Goal: Information Seeking & Learning: Learn about a topic

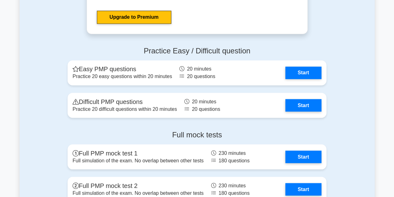
scroll to position [1687, 0]
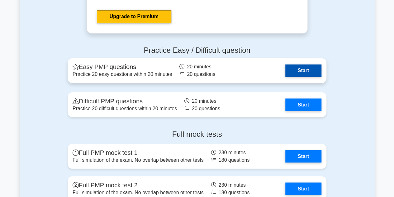
click at [302, 67] on link "Start" at bounding box center [303, 70] width 36 height 12
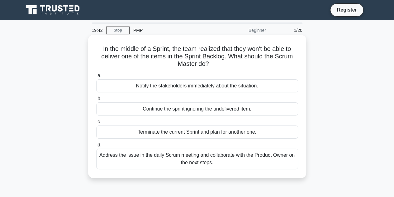
click at [191, 156] on div "Address the issue in the daily Scrum meeting and collaborate with the Product O…" at bounding box center [197, 158] width 202 height 21
click at [96, 147] on input "d. Address the issue in the daily Scrum meeting and collaborate with the Produc…" at bounding box center [96, 145] width 0 height 4
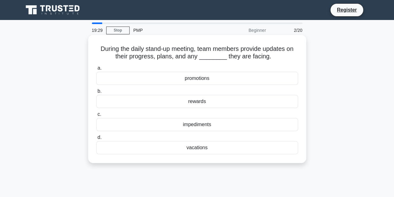
click at [197, 125] on div "impediments" at bounding box center [197, 124] width 202 height 13
click at [96, 116] on input "c. impediments" at bounding box center [96, 114] width 0 height 4
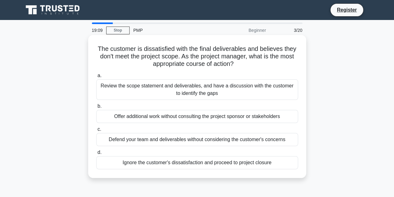
click at [189, 88] on div "Review the scope statement and deliverables, and have a discussion with the cus…" at bounding box center [197, 89] width 202 height 21
click at [96, 78] on input "a. Review the scope statement and deliverables, and have a discussion with the …" at bounding box center [96, 76] width 0 height 4
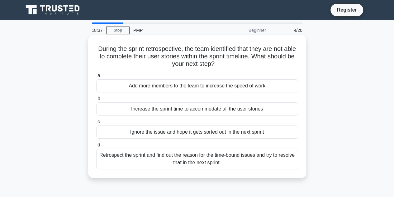
click at [176, 157] on div "Retrospect the sprint and find out the reason for the time-bound issues and try…" at bounding box center [197, 158] width 202 height 21
click at [96, 147] on input "d. Retrospect the sprint and find out the reason for the time-bound issues and …" at bounding box center [96, 145] width 0 height 4
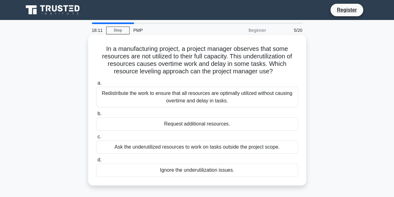
click at [165, 97] on div "Redistribute the work to ensure that all resources are optimally utilized witho…" at bounding box center [197, 97] width 202 height 21
click at [96, 85] on input "a. Redistribute the work to ensure that all resources are optimally utilized wi…" at bounding box center [96, 83] width 0 height 4
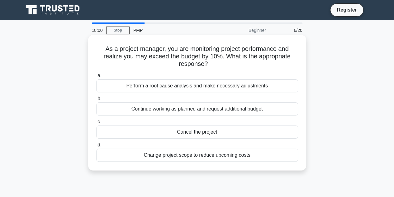
click at [161, 88] on div "Perform a root cause analysis and make necessary adjustments" at bounding box center [197, 85] width 202 height 13
click at [96, 78] on input "a. Perform a root cause analysis and make necessary adjustments" at bounding box center [96, 76] width 0 height 4
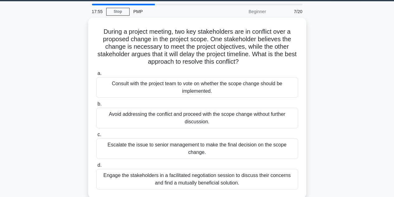
scroll to position [25, 0]
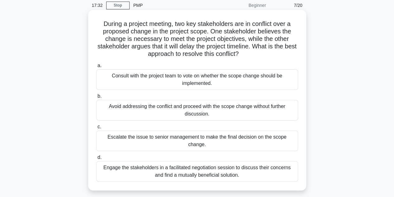
click at [192, 164] on div "Engage the stakeholders in a facilitated negotiation session to discuss their c…" at bounding box center [197, 171] width 202 height 21
click at [96, 159] on input "d. Engage the stakeholders in a facilitated negotiation session to discuss thei…" at bounding box center [96, 157] width 0 height 4
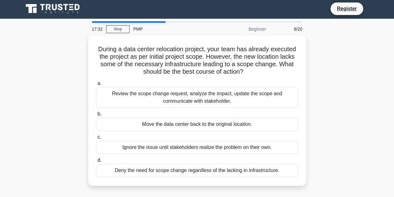
scroll to position [0, 0]
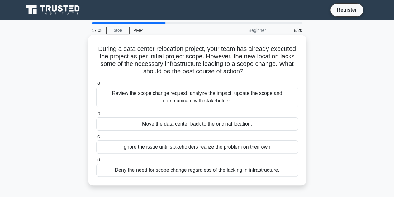
click at [169, 96] on div "Review the scope change request, analyze the impact, update the scope and commu…" at bounding box center [197, 97] width 202 height 21
click at [96, 85] on input "a. Review the scope change request, analyze the impact, update the scope and co…" at bounding box center [96, 83] width 0 height 4
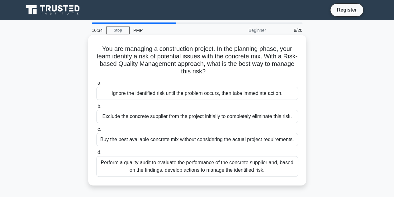
click at [183, 166] on div "Perform a quality audit to evaluate the performance of the concrete supplier an…" at bounding box center [197, 166] width 202 height 21
click at [96, 154] on input "d. Perform a quality audit to evaluate the performance of the concrete supplier…" at bounding box center [96, 152] width 0 height 4
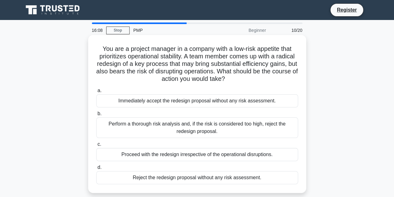
click at [174, 125] on div "Perform a thorough risk analysis and, if the risk is considered too high, rejec…" at bounding box center [197, 127] width 202 height 21
click at [96, 116] on input "b. Perform a thorough risk analysis and, if the risk is considered too high, re…" at bounding box center [96, 113] width 0 height 4
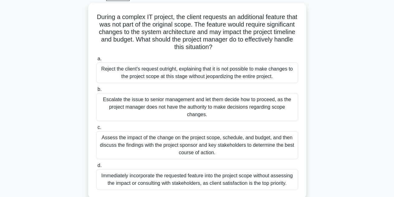
scroll to position [45, 0]
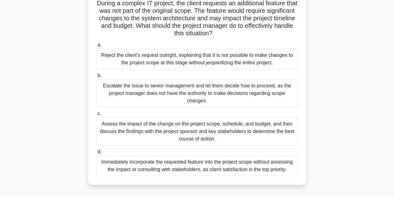
click at [203, 133] on div "Assess the impact of the change on the project scope, schedule, and budget, and…" at bounding box center [197, 131] width 202 height 28
click at [96, 116] on input "c. Assess the impact of the change on the project scope, schedule, and budget, …" at bounding box center [96, 113] width 0 height 4
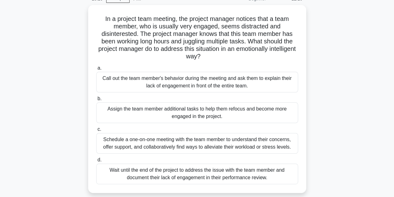
scroll to position [37, 0]
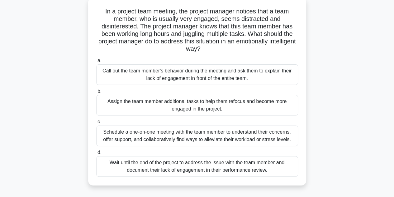
click at [174, 136] on div "Schedule a one-on-one meeting with the team member to understand their concerns…" at bounding box center [197, 135] width 202 height 21
click at [96, 124] on input "c. Schedule a one-on-one meeting with the team member to understand their conce…" at bounding box center [96, 122] width 0 height 4
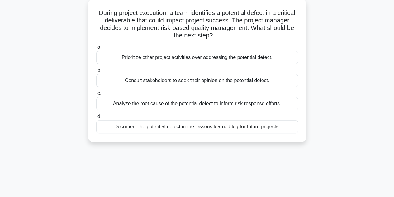
scroll to position [0, 0]
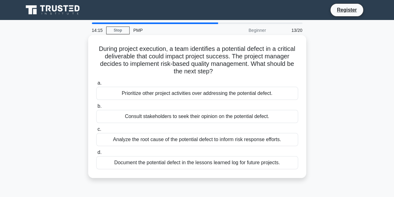
click at [159, 141] on div "Analyze the root cause of the potential defect to inform risk response efforts." at bounding box center [197, 139] width 202 height 13
click at [96, 131] on input "c. Analyze the root cause of the potential defect to inform risk response effor…" at bounding box center [96, 129] width 0 height 4
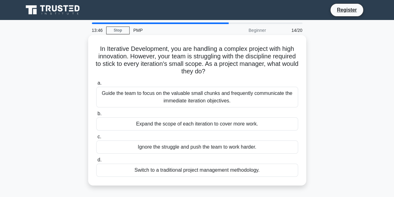
click at [196, 97] on div "Guide the team to focus on the valuable small chunks and frequently communicate…" at bounding box center [197, 97] width 202 height 21
click at [96, 85] on input "a. Guide the team to focus on the valuable small chunks and frequently communic…" at bounding box center [96, 83] width 0 height 4
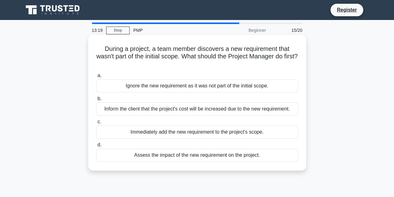
click at [178, 156] on div "Assess the impact of the new requirement on the project." at bounding box center [197, 154] width 202 height 13
click at [96, 147] on input "d. Assess the impact of the new requirement on the project." at bounding box center [96, 145] width 0 height 4
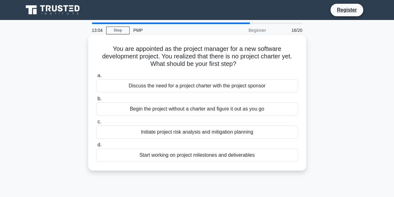
click at [176, 89] on div "Discuss the need for a project charter with the project sponsor" at bounding box center [197, 85] width 202 height 13
click at [96, 78] on input "a. Discuss the need for a project charter with the project sponsor" at bounding box center [96, 76] width 0 height 4
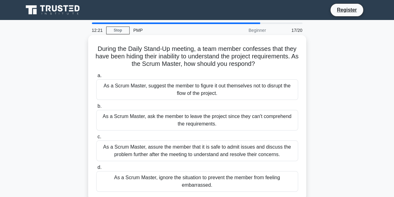
click at [158, 149] on div "As a Scrum Master, assure the member that it is safe to admit issues and discus…" at bounding box center [197, 150] width 202 height 21
click at [96, 139] on input "c. As a Scrum Master, assure the member that it is safe to admit issues and dis…" at bounding box center [96, 137] width 0 height 4
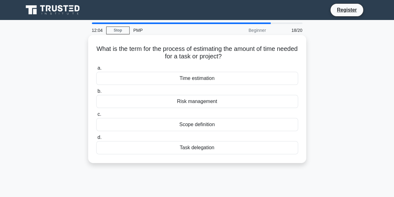
click at [188, 79] on div "Time estimation" at bounding box center [197, 78] width 202 height 13
click at [96, 70] on input "a. Time estimation" at bounding box center [96, 68] width 0 height 4
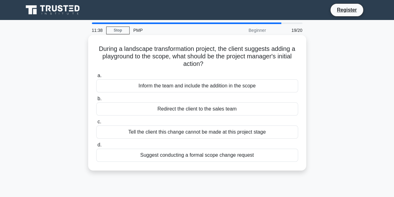
click at [186, 154] on div "Suggest conducting a formal scope change request" at bounding box center [197, 154] width 202 height 13
click at [96, 147] on input "d. Suggest conducting a formal scope change request" at bounding box center [96, 145] width 0 height 4
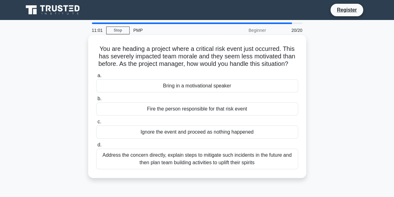
click at [196, 166] on div "Address the concern directly, explain steps to mitigate such incidents in the f…" at bounding box center [197, 158] width 202 height 21
click at [96, 147] on input "d. Address the concern directly, explain steps to mitigate such incidents in th…" at bounding box center [96, 145] width 0 height 4
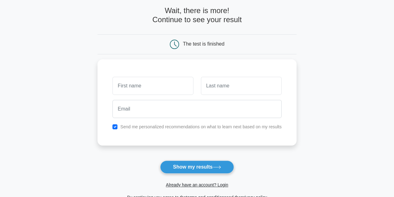
scroll to position [37, 0]
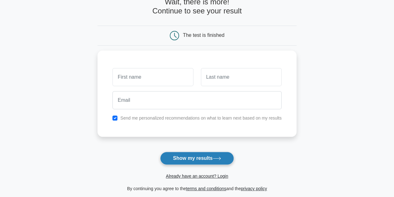
click at [192, 159] on button "Show my results" at bounding box center [197, 157] width 74 height 13
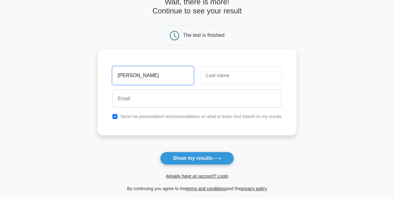
type input "[PERSON_NAME]"
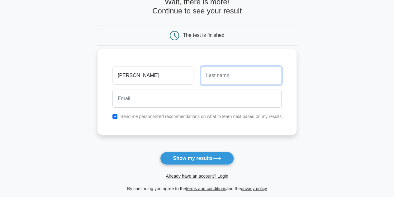
click at [212, 72] on input "text" at bounding box center [241, 75] width 81 height 18
type input "Chakraborty"
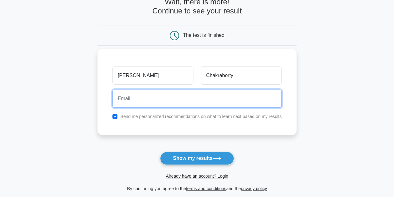
click at [139, 97] on input "email" at bounding box center [196, 98] width 169 height 18
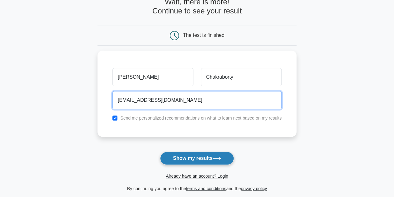
type input "[EMAIL_ADDRESS][DOMAIN_NAME]"
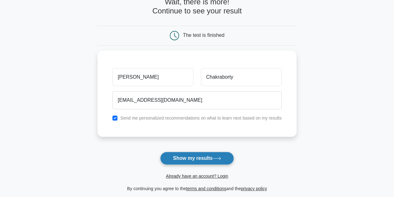
click at [185, 156] on button "Show my results" at bounding box center [197, 157] width 74 height 13
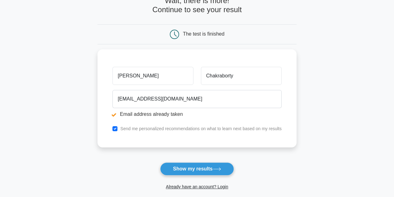
scroll to position [62, 0]
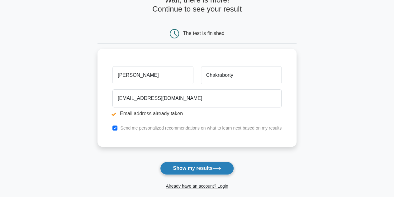
click at [194, 168] on button "Show my results" at bounding box center [197, 167] width 74 height 13
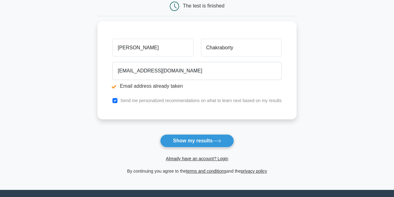
scroll to position [100, 0]
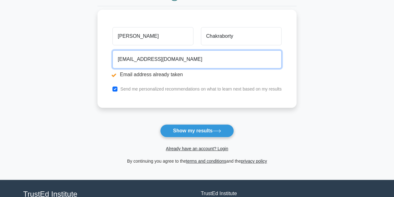
click at [168, 60] on input "bithal_p@yahoo.com" at bounding box center [196, 59] width 169 height 18
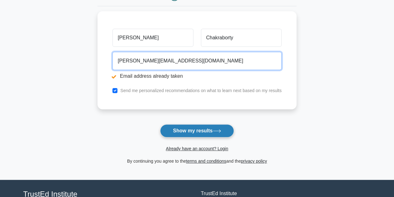
type input "bithal.chakraborty@mdlz.com"
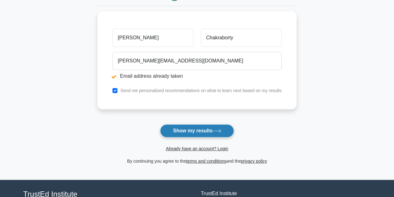
click at [193, 131] on button "Show my results" at bounding box center [197, 130] width 74 height 13
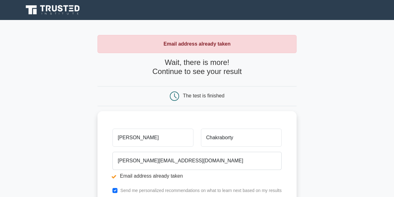
scroll to position [150, 0]
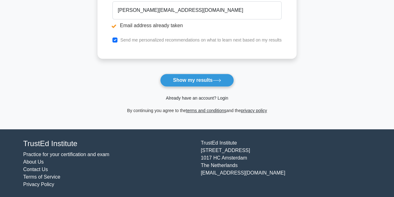
click at [199, 96] on link "Already have an account? Login" at bounding box center [197, 97] width 62 height 5
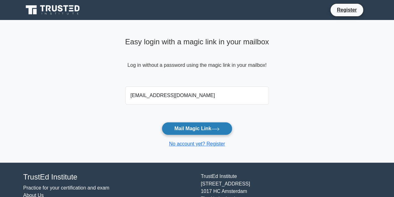
type input "[EMAIL_ADDRESS][DOMAIN_NAME]"
click at [189, 126] on button "Mail Magic Link" at bounding box center [197, 128] width 71 height 13
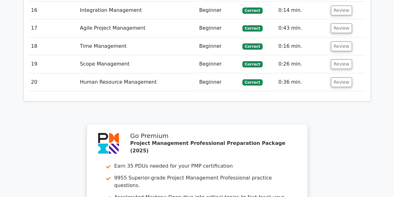
scroll to position [1328, 0]
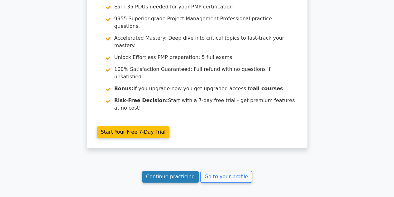
click at [170, 170] on link "Continue practicing" at bounding box center [170, 176] width 57 height 12
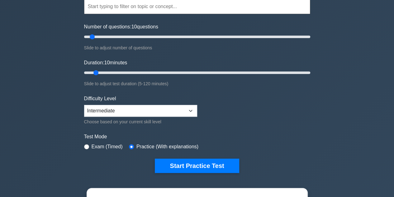
scroll to position [75, 0]
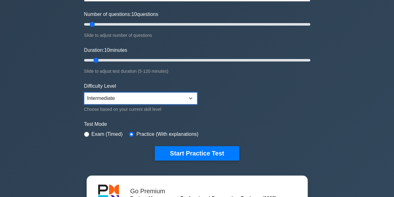
click at [190, 97] on select "Beginner Intermediate Expert" at bounding box center [140, 98] width 113 height 12
select select "expert"
click at [84, 92] on select "Beginner Intermediate Expert" at bounding box center [140, 98] width 113 height 12
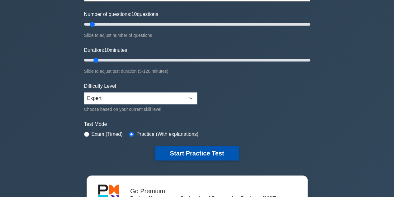
click at [192, 147] on button "Start Practice Test" at bounding box center [197, 153] width 84 height 14
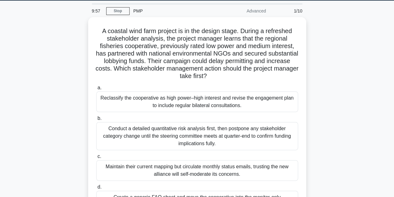
scroll to position [25, 0]
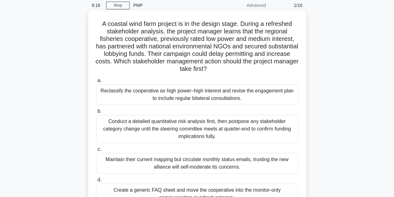
click at [190, 96] on div "Reclassify the cooperative as high power–high interest and revise the engagemen…" at bounding box center [197, 94] width 202 height 21
click at [96, 83] on input "a. Reclassify the cooperative as high power–high interest and revise the engage…" at bounding box center [96, 80] width 0 height 4
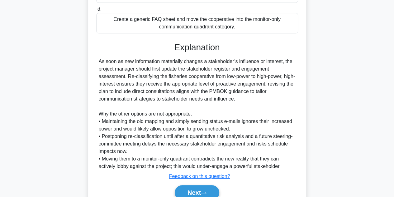
scroll to position [224, 0]
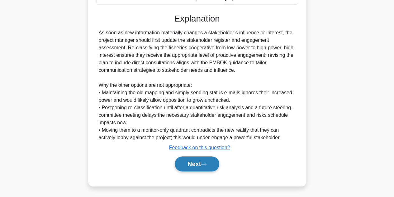
click at [193, 161] on button "Next" at bounding box center [197, 163] width 45 height 15
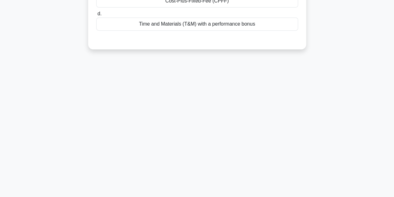
scroll to position [0, 0]
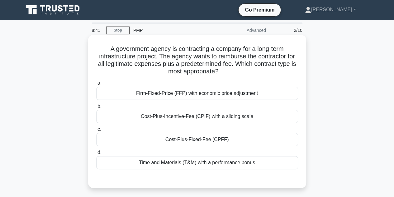
click at [190, 140] on div "Cost-Plus-Fixed-Fee (CPFF)" at bounding box center [197, 139] width 202 height 13
click at [96, 131] on input "c. Cost-Plus-Fixed-Fee (CPFF)" at bounding box center [96, 129] width 0 height 4
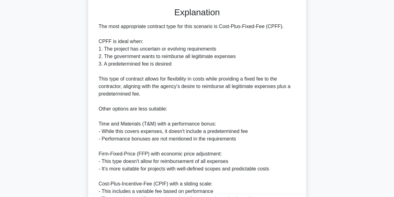
scroll to position [254, 0]
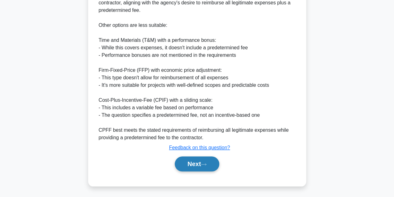
click at [195, 164] on button "Next" at bounding box center [197, 163] width 45 height 15
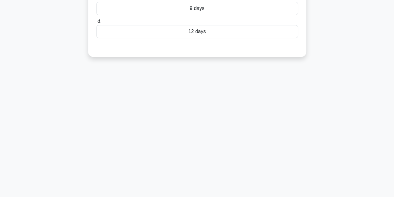
scroll to position [0, 0]
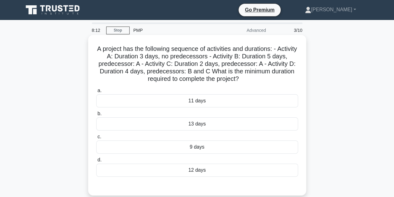
click at [193, 124] on div "13 days" at bounding box center [197, 123] width 202 height 13
click at [96, 116] on input "b. 13 days" at bounding box center [96, 113] width 0 height 4
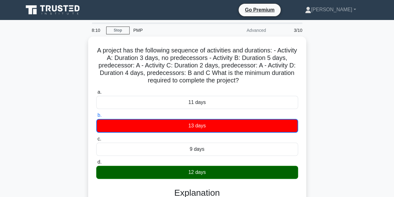
click at [394, 185] on main "8:10 Stop PMP Advanced 3/10 A project has the following sequence of activities …" at bounding box center [197, 194] width 394 height 349
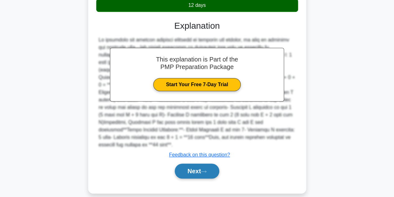
click at [192, 163] on button "Next" at bounding box center [197, 170] width 45 height 15
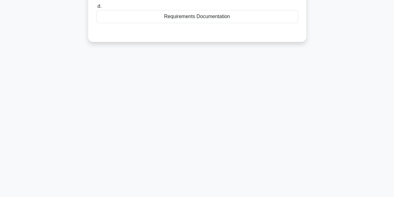
scroll to position [0, 0]
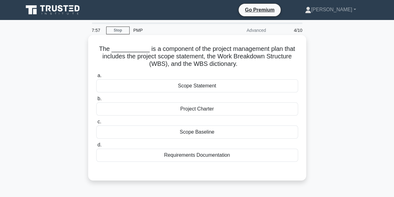
click at [195, 134] on div "Scope Baseline" at bounding box center [197, 131] width 202 height 13
click at [96, 124] on input "c. Scope Baseline" at bounding box center [96, 122] width 0 height 4
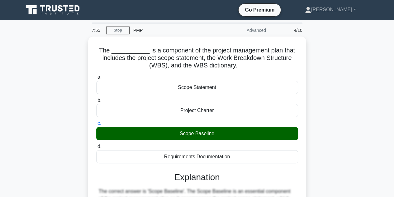
scroll to position [157, 0]
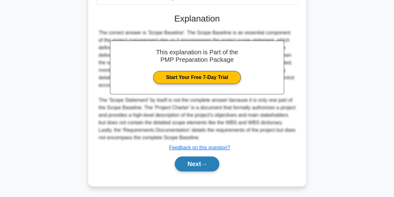
click at [196, 164] on button "Next" at bounding box center [197, 163] width 45 height 15
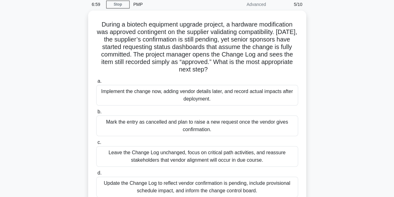
scroll to position [25, 0]
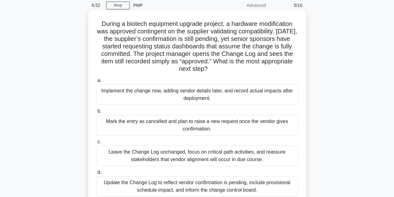
click at [175, 187] on div "Update the Change Log to reflect vendor confirmation is pending, include provis…" at bounding box center [197, 186] width 202 height 21
click at [96, 174] on input "d. Update the Change Log to reflect vendor confirmation is pending, include pro…" at bounding box center [96, 172] width 0 height 4
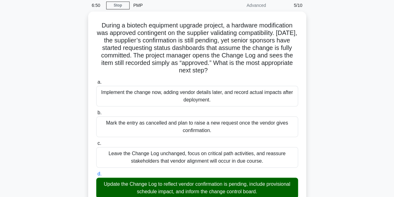
scroll to position [197, 0]
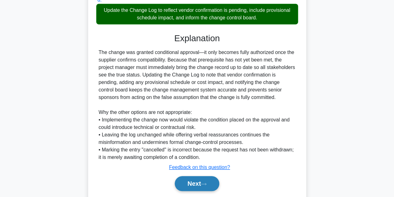
click at [201, 182] on button "Next" at bounding box center [197, 183] width 45 height 15
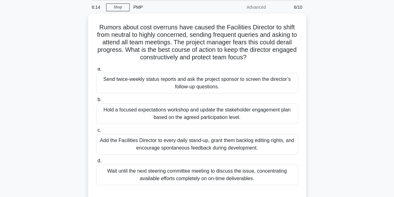
scroll to position [29, 0]
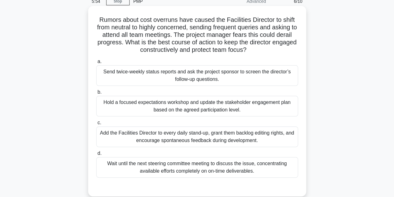
click at [206, 110] on div "Hold a focused expectations workshop and update the stakeholder engagement plan…" at bounding box center [197, 106] width 202 height 21
click at [96, 94] on input "b. Hold a focused expectations workshop and update the stakeholder engagement p…" at bounding box center [96, 92] width 0 height 4
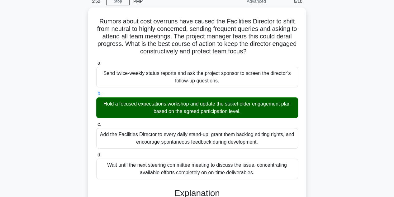
scroll to position [201, 0]
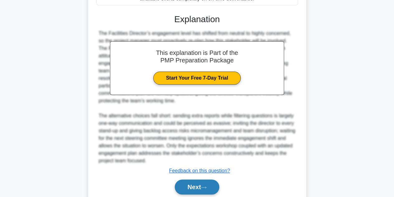
click at [199, 186] on button "Next" at bounding box center [197, 186] width 45 height 15
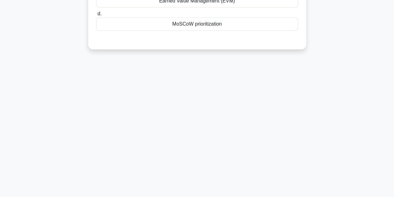
scroll to position [0, 0]
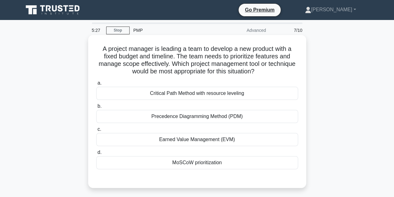
click at [186, 161] on div "MoSCoW prioritization" at bounding box center [197, 162] width 202 height 13
click at [96, 154] on input "d. MoSCoW prioritization" at bounding box center [96, 152] width 0 height 4
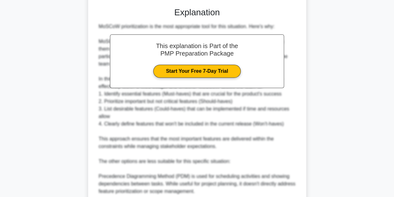
scroll to position [291, 0]
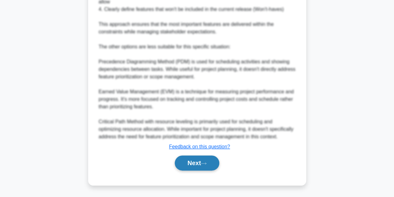
click at [194, 162] on button "Next" at bounding box center [197, 162] width 45 height 15
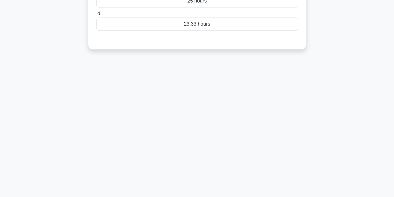
scroll to position [0, 0]
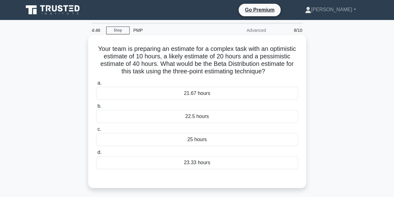
click at [187, 97] on div "21.67 hours" at bounding box center [197, 93] width 202 height 13
click at [96, 85] on input "a. 21.67 hours" at bounding box center [96, 83] width 0 height 4
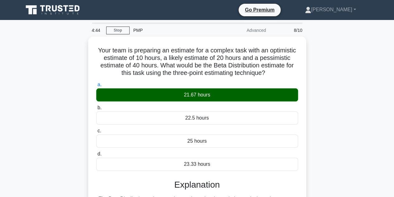
scroll to position [140, 0]
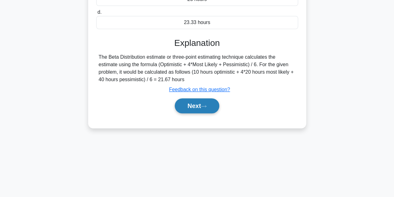
click at [199, 106] on button "Next" at bounding box center [197, 105] width 45 height 15
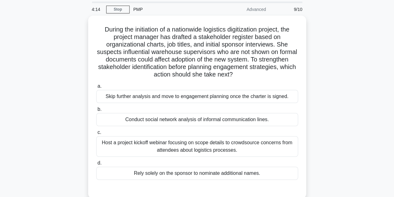
scroll to position [25, 0]
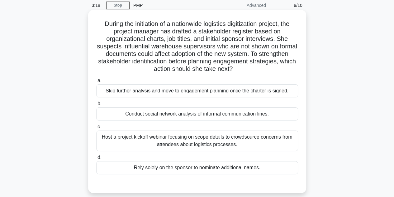
click at [153, 135] on div "Host a project kickoff webinar focusing on scope details to crowdsource concern…" at bounding box center [197, 140] width 202 height 21
click at [96, 129] on input "c. Host a project kickoff webinar focusing on scope details to crowdsource conc…" at bounding box center [96, 127] width 0 height 4
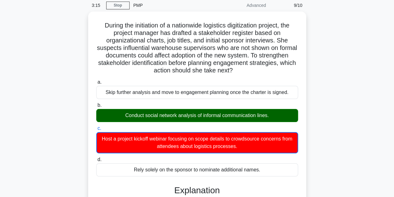
scroll to position [180, 0]
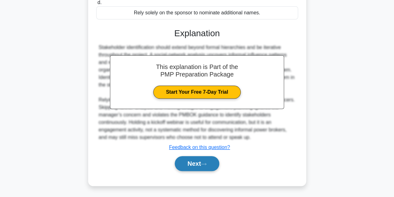
click at [200, 162] on button "Next" at bounding box center [197, 163] width 45 height 15
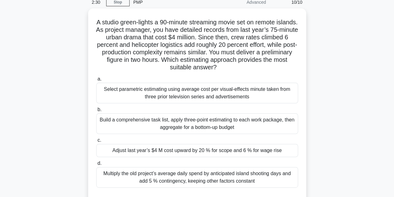
scroll to position [37, 0]
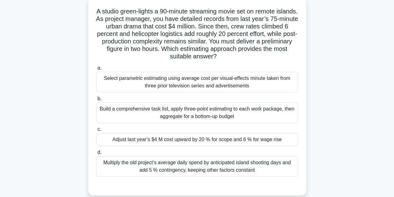
click at [181, 81] on div "Select parametric estimating using average cost per visual-effects minute taken…" at bounding box center [197, 82] width 202 height 21
click at [96, 70] on input "a. Select parametric estimating using average cost per visual-effects minute ta…" at bounding box center [96, 68] width 0 height 4
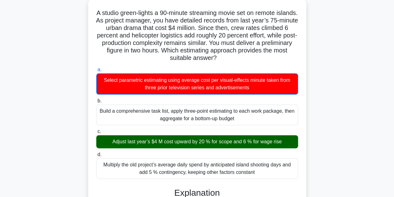
scroll to position [195, 0]
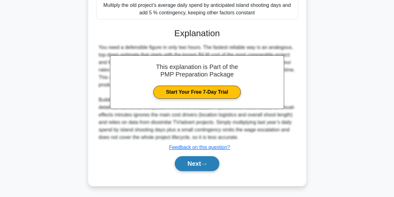
click at [194, 162] on button "Next" at bounding box center [197, 163] width 45 height 15
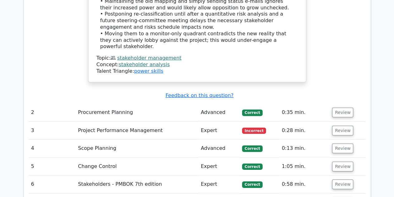
scroll to position [874, 0]
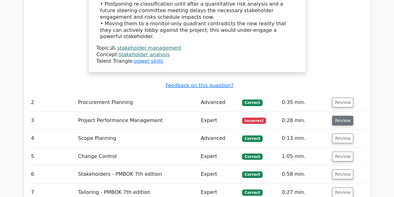
click at [343, 116] on button "Review" at bounding box center [342, 121] width 21 height 10
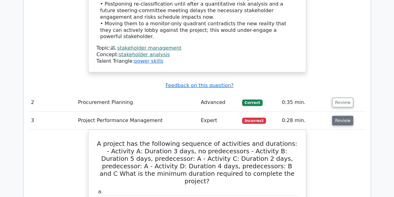
click at [337, 116] on button "Review" at bounding box center [342, 121] width 21 height 10
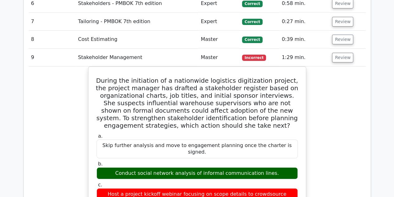
scroll to position [1218, 0]
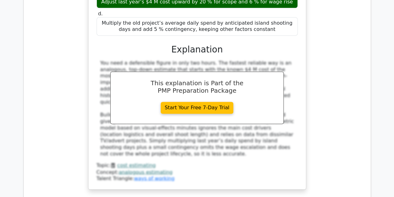
scroll to position [1777, 0]
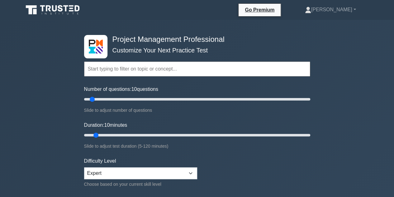
scroll to position [172, 0]
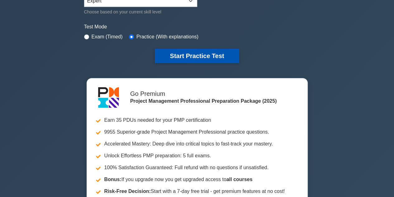
click at [187, 56] on button "Start Practice Test" at bounding box center [197, 56] width 84 height 14
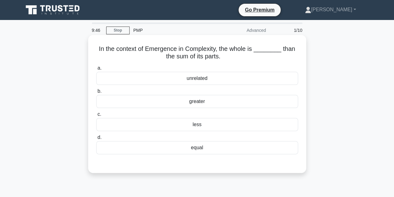
click at [202, 101] on div "greater" at bounding box center [197, 101] width 202 height 13
click at [96, 93] on input "b. greater" at bounding box center [96, 91] width 0 height 4
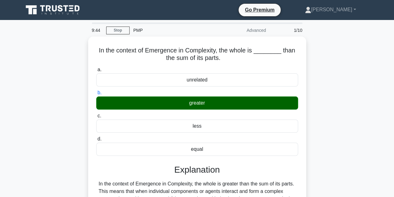
scroll to position [140, 0]
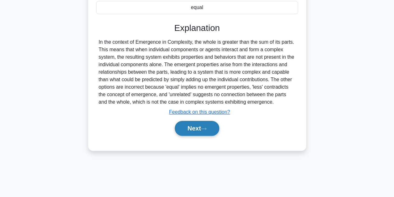
click at [198, 128] on button "Next" at bounding box center [197, 128] width 45 height 15
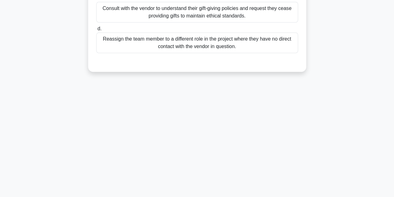
scroll to position [0, 0]
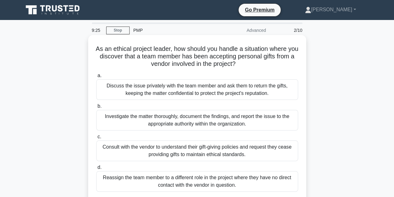
click at [184, 122] on div "Investigate the matter thoroughly, document the findings, and report the issue …" at bounding box center [197, 120] width 202 height 21
click at [96, 108] on input "b. Investigate the matter thoroughly, document the findings, and report the iss…" at bounding box center [96, 106] width 0 height 4
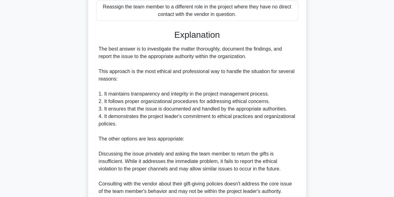
scroll to position [276, 0]
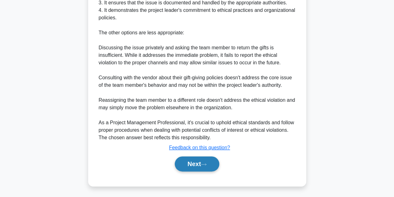
click at [206, 164] on icon at bounding box center [204, 163] width 6 height 3
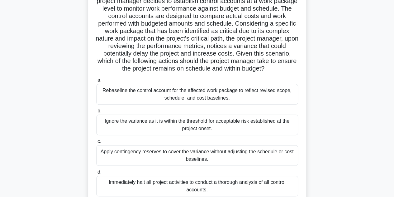
scroll to position [62, 0]
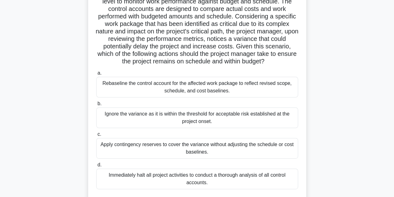
click at [163, 93] on div "Rebaseline the control account for the affected work package to reflect revised…" at bounding box center [197, 87] width 202 height 21
click at [96, 75] on input "a. Rebaseline the control account for the affected work package to reflect revi…" at bounding box center [96, 73] width 0 height 4
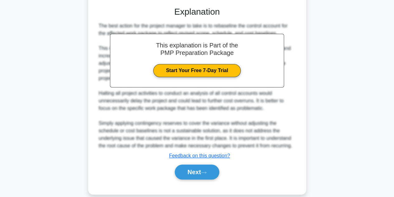
scroll to position [269, 0]
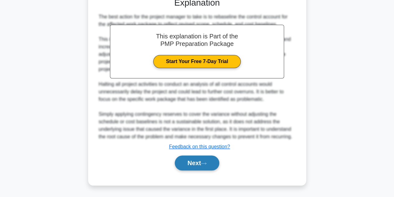
click at [197, 163] on button "Next" at bounding box center [197, 162] width 45 height 15
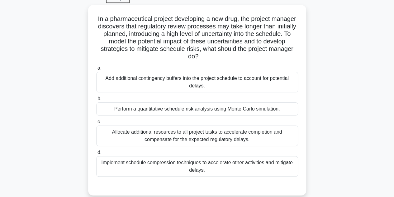
scroll to position [37, 0]
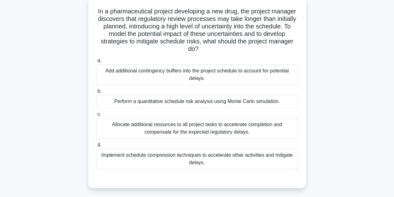
click at [198, 102] on div "Perform a quantitative schedule risk analysis using Monte Carlo simulation." at bounding box center [197, 101] width 202 height 13
click at [96, 93] on input "b. Perform a quantitative schedule risk analysis using Monte Carlo simulation." at bounding box center [96, 91] width 0 height 4
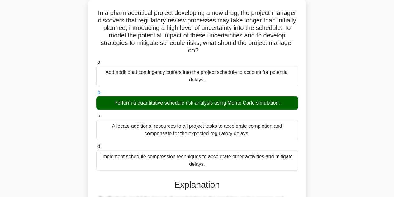
scroll to position [209, 0]
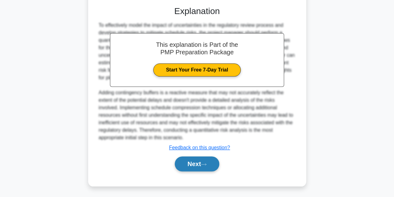
click at [197, 160] on button "Next" at bounding box center [197, 163] width 45 height 15
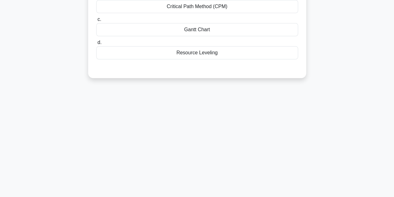
scroll to position [0, 0]
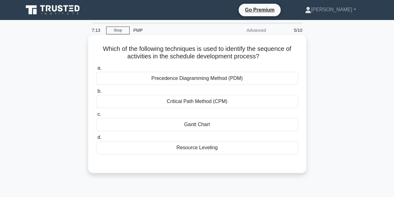
click at [198, 79] on div "Precedence Diagramming Method (PDM)" at bounding box center [197, 78] width 202 height 13
click at [96, 70] on input "a. Precedence Diagramming Method (PDM)" at bounding box center [96, 68] width 0 height 4
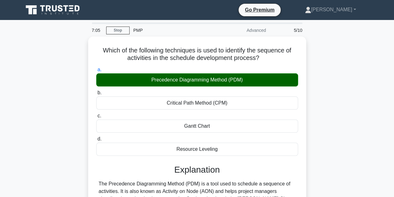
scroll to position [140, 0]
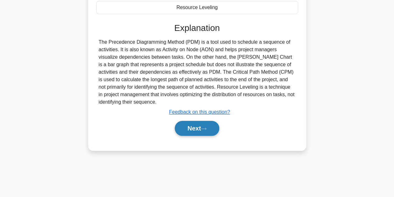
click at [206, 127] on icon at bounding box center [204, 128] width 6 height 3
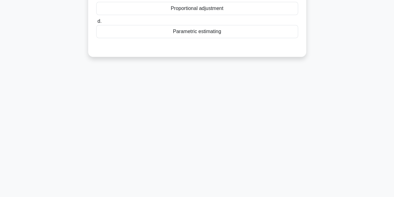
scroll to position [0, 0]
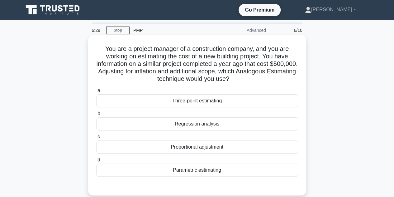
click at [180, 147] on div "Proportional adjustment" at bounding box center [197, 146] width 202 height 13
click at [96, 139] on input "c. Proportional adjustment" at bounding box center [96, 137] width 0 height 4
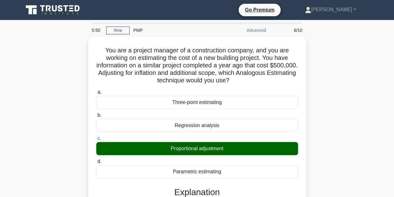
scroll to position [172, 0]
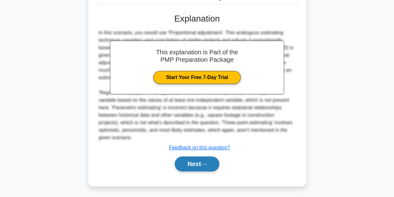
click at [197, 160] on button "Next" at bounding box center [197, 163] width 45 height 15
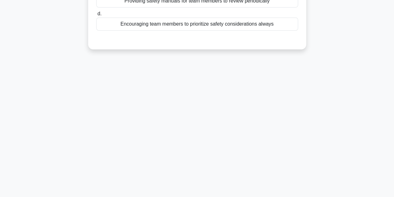
scroll to position [0, 0]
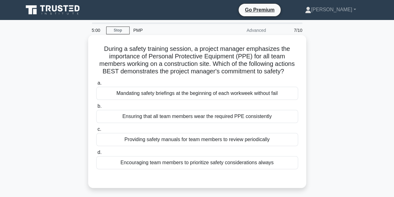
click at [166, 169] on div "Encouraging team members to prioritize safety considerations always" at bounding box center [197, 162] width 202 height 13
click at [96, 154] on input "d. Encouraging team members to prioritize safety considerations always" at bounding box center [96, 152] width 0 height 4
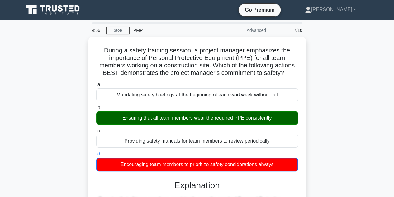
scroll to position [140, 0]
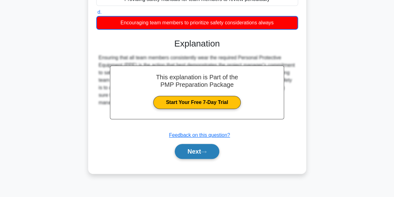
click at [202, 156] on button "Next" at bounding box center [197, 151] width 45 height 15
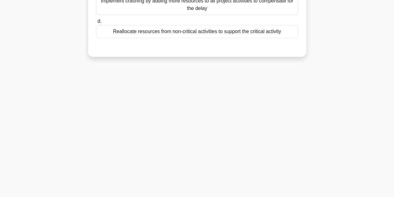
scroll to position [0, 0]
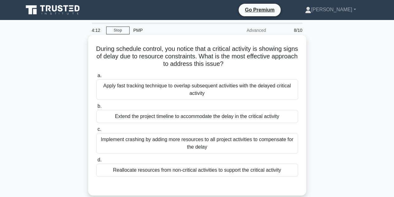
click at [159, 170] on div "Reallocate resources from non-critical activities to support the critical activ…" at bounding box center [197, 169] width 202 height 13
click at [96, 162] on input "d. Reallocate resources from non-critical activities to support the critical ac…" at bounding box center [96, 160] width 0 height 4
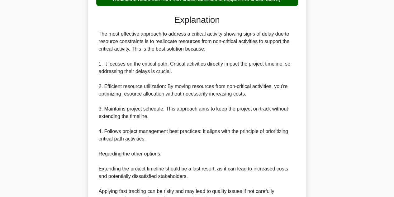
scroll to position [261, 0]
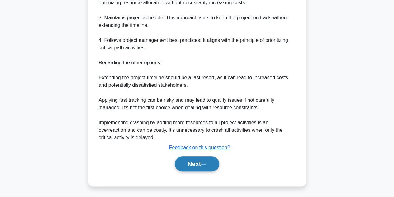
click at [197, 163] on button "Next" at bounding box center [197, 163] width 45 height 15
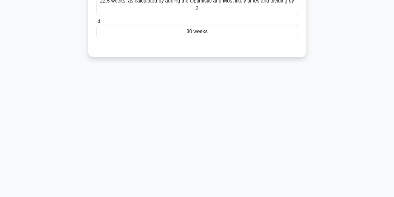
scroll to position [0, 0]
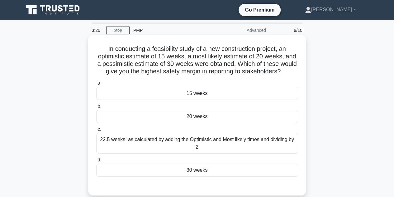
click at [202, 123] on div "20 weeks" at bounding box center [197, 116] width 202 height 13
click at [96, 108] on input "b. 20 weeks" at bounding box center [96, 106] width 0 height 4
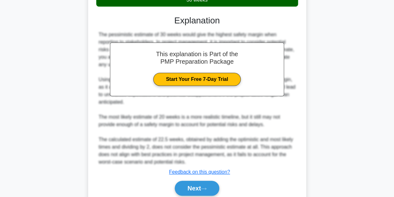
scroll to position [202, 0]
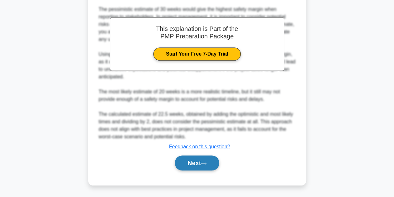
click at [197, 160] on button "Next" at bounding box center [197, 162] width 45 height 15
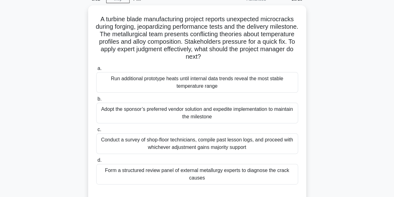
scroll to position [37, 0]
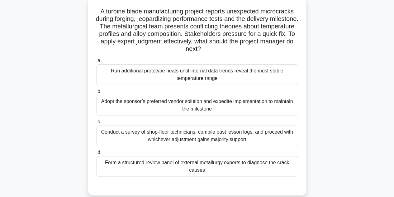
click at [175, 164] on div "Form a structured review panel of external metallurgy experts to diagnose the c…" at bounding box center [197, 166] width 202 height 21
click at [96, 154] on input "d. Form a structured review panel of external metallurgy experts to diagnose th…" at bounding box center [96, 152] width 0 height 4
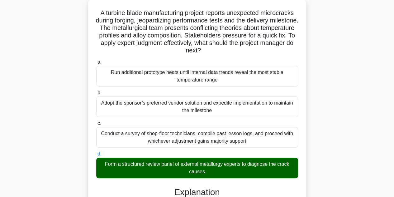
scroll to position [209, 0]
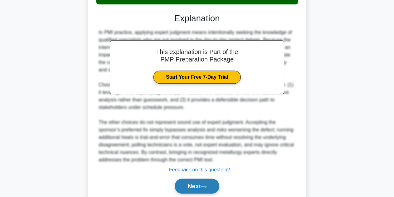
click at [204, 182] on button "Next" at bounding box center [197, 185] width 45 height 15
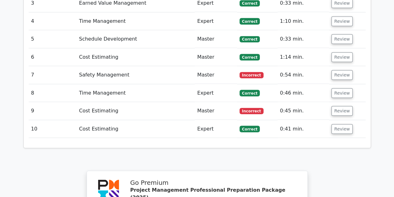
scroll to position [1031, 0]
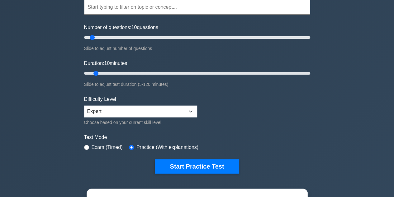
scroll to position [62, 0]
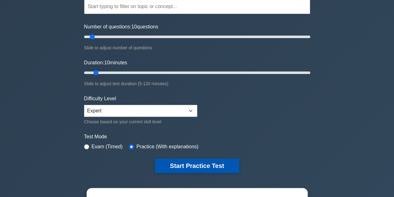
click at [199, 163] on button "Start Practice Test" at bounding box center [197, 165] width 84 height 14
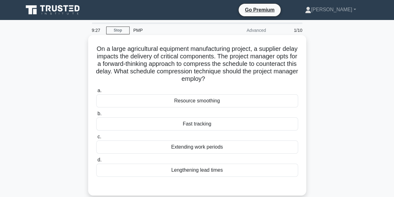
click at [197, 126] on div "Fast tracking" at bounding box center [197, 123] width 202 height 13
click at [96, 116] on input "b. Fast tracking" at bounding box center [96, 113] width 0 height 4
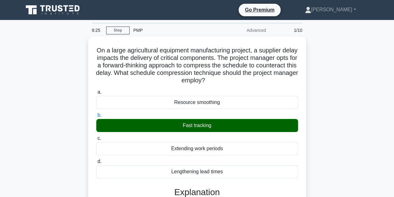
scroll to position [164, 0]
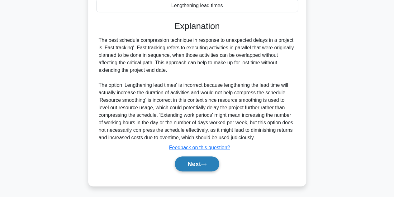
click at [202, 163] on button "Next" at bounding box center [197, 163] width 45 height 15
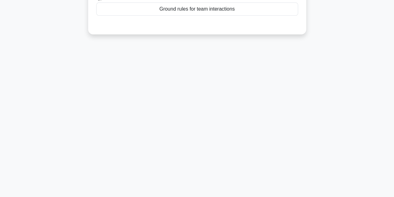
scroll to position [0, 0]
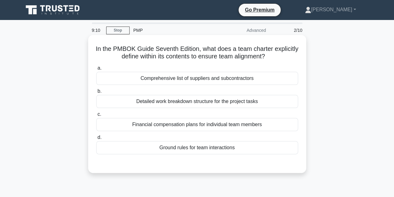
click at [179, 145] on div "Ground rules for team interactions" at bounding box center [197, 147] width 202 height 13
click at [96, 139] on input "d. Ground rules for team interactions" at bounding box center [96, 137] width 0 height 4
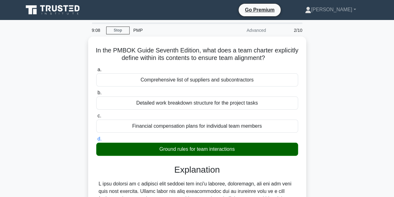
scroll to position [140, 0]
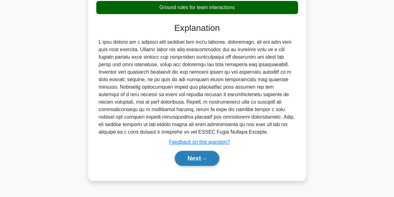
click at [196, 157] on button "Next" at bounding box center [197, 157] width 45 height 15
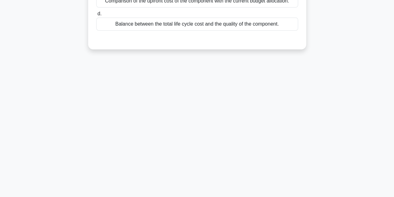
scroll to position [0, 0]
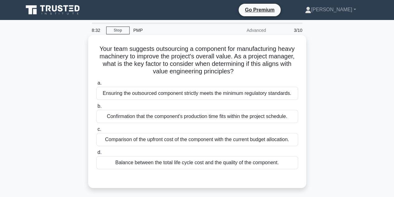
click at [199, 139] on div "Comparison of the upfront cost of the component with the current budget allocat…" at bounding box center [197, 139] width 202 height 13
click at [96, 131] on input "c. Comparison of the upfront cost of the component with the current budget allo…" at bounding box center [96, 129] width 0 height 4
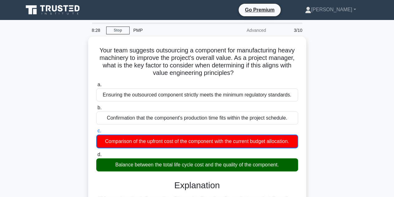
scroll to position [172, 0]
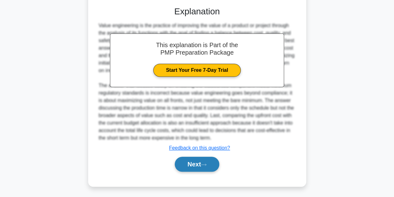
click at [201, 162] on button "Next" at bounding box center [197, 163] width 45 height 15
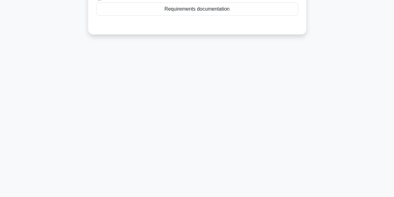
scroll to position [0, 0]
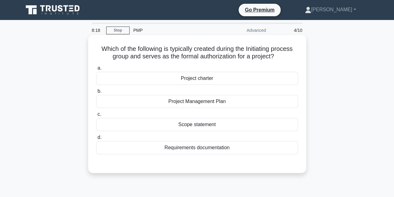
click at [209, 81] on div "Project charter" at bounding box center [197, 78] width 202 height 13
click at [96, 70] on input "a. Project charter" at bounding box center [96, 68] width 0 height 4
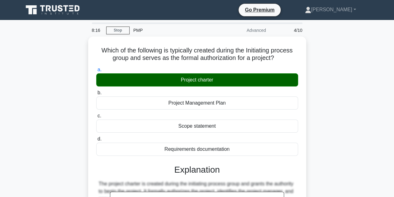
scroll to position [140, 0]
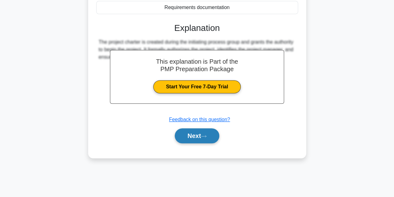
click at [202, 134] on button "Next" at bounding box center [197, 135] width 45 height 15
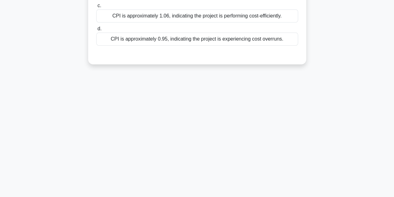
scroll to position [0, 0]
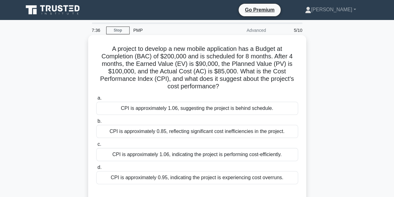
click at [180, 154] on div "CPI is approximately 1.06, indicating the project is performing cost-efficientl…" at bounding box center [197, 154] width 202 height 13
click at [96, 146] on input "c. CPI is approximately 1.06, indicating the project is performing cost-efficie…" at bounding box center [96, 144] width 0 height 4
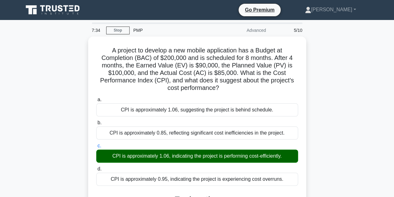
scroll to position [140, 0]
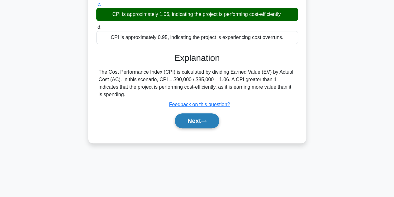
click at [206, 119] on icon at bounding box center [204, 120] width 6 height 3
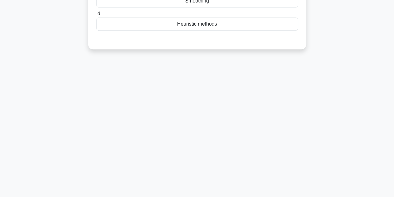
scroll to position [0, 0]
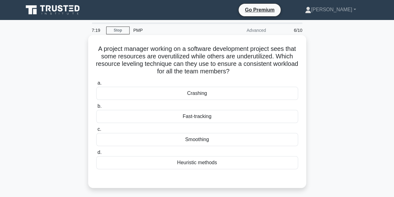
click at [196, 140] on div "Smoothing" at bounding box center [197, 139] width 202 height 13
click at [96, 131] on input "c. Smoothing" at bounding box center [96, 129] width 0 height 4
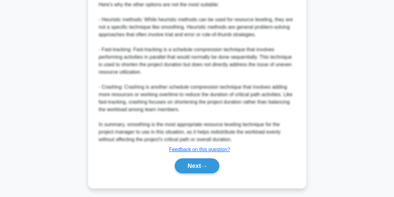
scroll to position [261, 0]
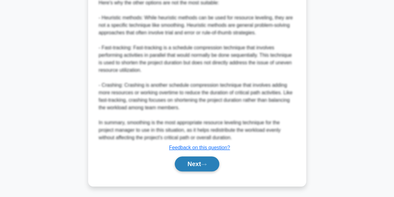
click at [194, 162] on button "Next" at bounding box center [197, 163] width 45 height 15
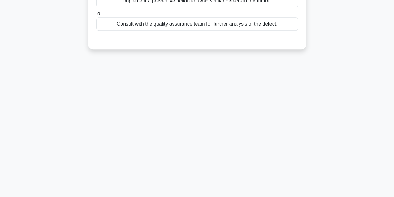
scroll to position [0, 0]
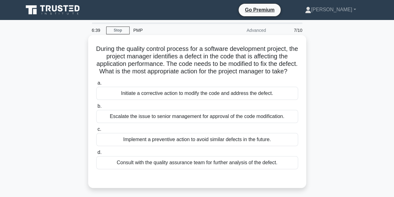
click at [173, 100] on div "Initiate a corrective action to modify the code and address the defect." at bounding box center [197, 93] width 202 height 13
click at [96, 85] on input "a. Initiate a corrective action to modify the code and address the defect." at bounding box center [96, 83] width 0 height 4
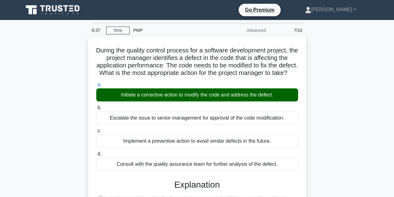
scroll to position [172, 0]
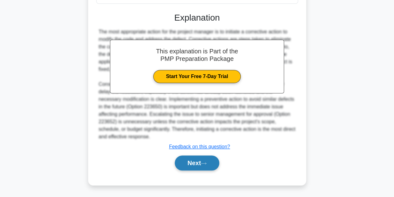
click at [203, 164] on button "Next" at bounding box center [197, 162] width 45 height 15
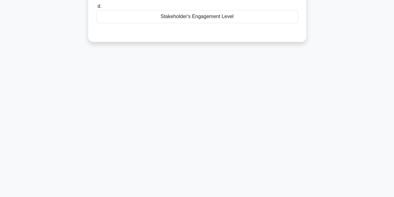
scroll to position [0, 0]
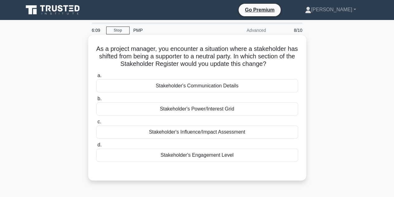
click at [183, 110] on div "Stakeholder's Power/Interest Grid" at bounding box center [197, 108] width 202 height 13
click at [96, 101] on input "b. Stakeholder's Power/Interest Grid" at bounding box center [96, 99] width 0 height 4
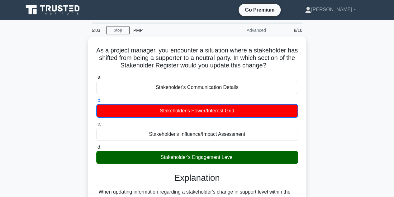
scroll to position [172, 0]
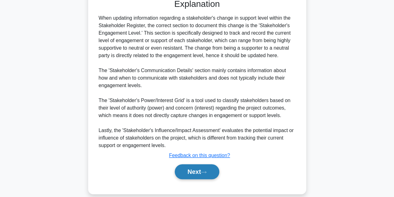
click at [197, 173] on button "Next" at bounding box center [197, 171] width 45 height 15
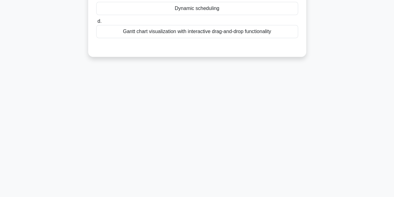
scroll to position [0, 0]
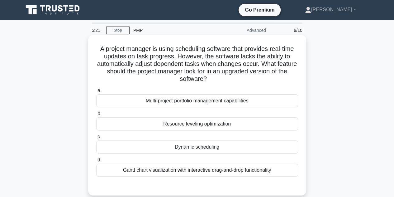
click at [195, 147] on div "Dynamic scheduling" at bounding box center [197, 146] width 202 height 13
click at [96, 139] on input "c. Dynamic scheduling" at bounding box center [96, 137] width 0 height 4
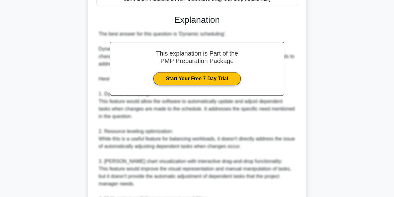
scroll to position [291, 0]
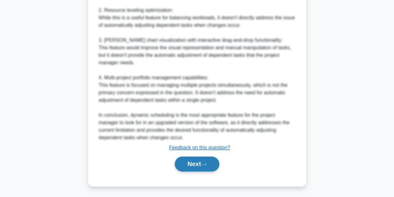
click at [202, 160] on button "Next" at bounding box center [197, 163] width 45 height 15
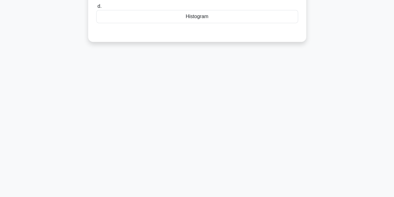
scroll to position [0, 0]
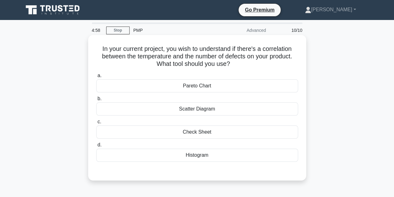
click at [197, 111] on div "Scatter Diagram" at bounding box center [197, 108] width 202 height 13
click at [96, 101] on input "b. Scatter Diagram" at bounding box center [96, 99] width 0 height 4
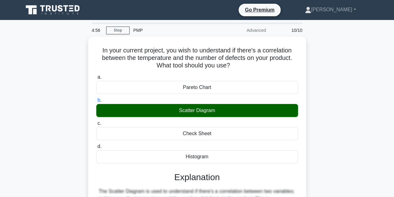
scroll to position [140, 0]
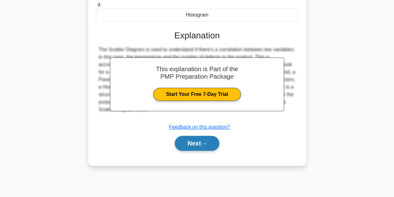
click at [201, 144] on button "Next" at bounding box center [197, 142] width 45 height 15
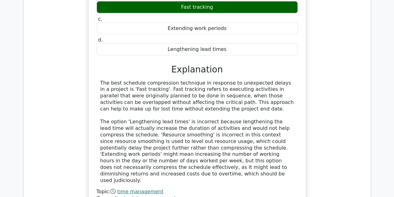
scroll to position [860, 0]
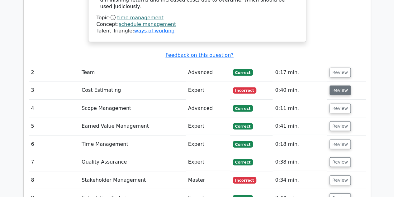
click at [334, 85] on button "Review" at bounding box center [340, 90] width 21 height 10
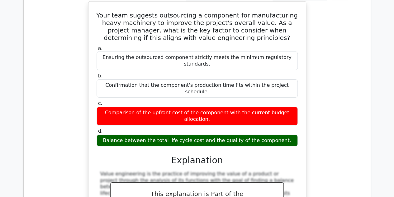
scroll to position [787, 0]
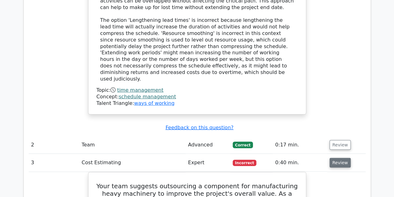
click at [339, 158] on button "Review" at bounding box center [340, 163] width 21 height 10
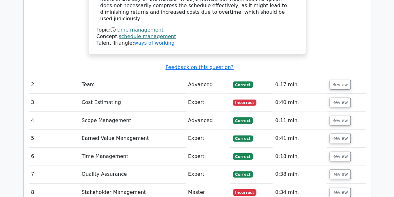
scroll to position [850, 0]
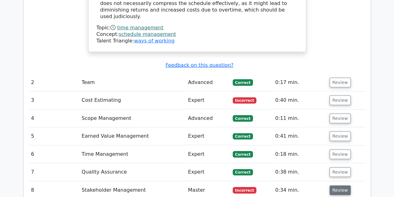
click at [338, 185] on button "Review" at bounding box center [340, 190] width 21 height 10
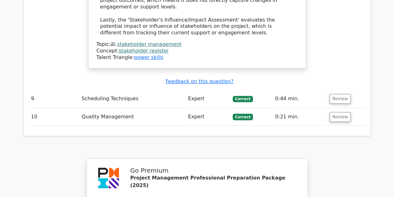
scroll to position [1465, 0]
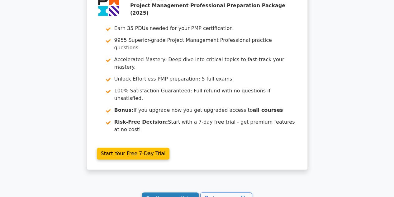
click at [177, 192] on link "Continue practicing" at bounding box center [170, 198] width 57 height 12
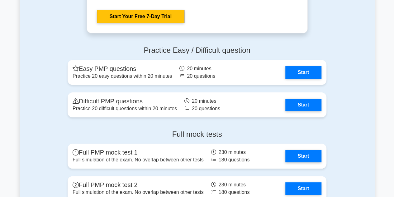
scroll to position [2337, 0]
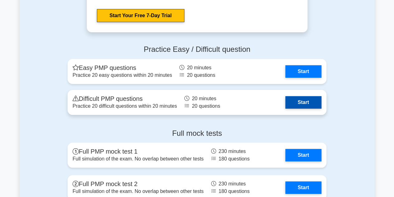
click at [297, 99] on link "Start" at bounding box center [303, 102] width 36 height 12
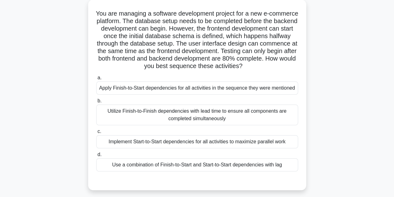
scroll to position [37, 0]
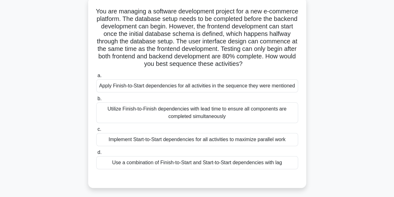
click at [177, 87] on div "Apply Finish-to-Start dependencies for all activities in the sequence they were…" at bounding box center [197, 85] width 202 height 13
click at [96, 78] on input "a. Apply Finish-to-Start dependencies for all activities in the sequence they w…" at bounding box center [96, 76] width 0 height 4
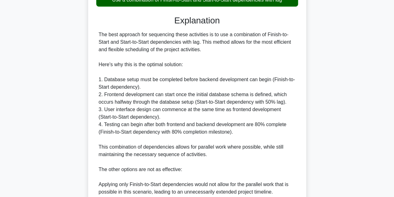
scroll to position [322, 0]
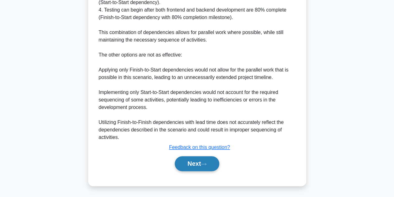
click at [206, 164] on icon at bounding box center [204, 163] width 6 height 3
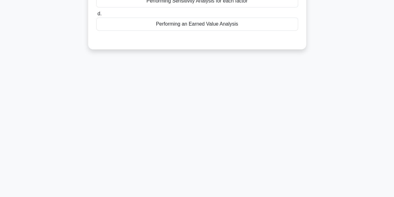
scroll to position [0, 0]
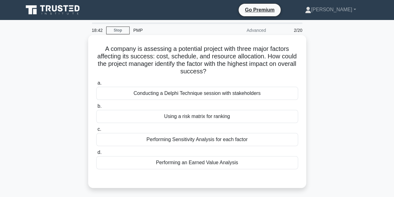
click at [205, 120] on div "Using a risk matrix for ranking" at bounding box center [197, 116] width 202 height 13
click at [96, 108] on input "b. Using a risk matrix for ranking" at bounding box center [96, 106] width 0 height 4
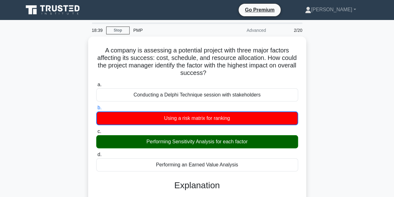
scroll to position [150, 0]
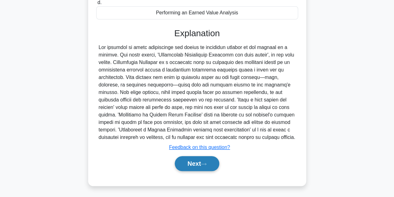
click at [209, 163] on button "Next" at bounding box center [197, 163] width 45 height 15
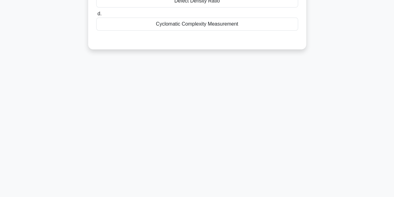
scroll to position [0, 0]
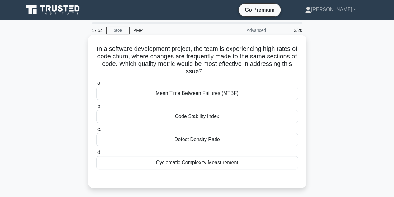
click at [201, 120] on div "Code Stability Index" at bounding box center [197, 116] width 202 height 13
click at [96, 108] on input "b. Code Stability Index" at bounding box center [96, 106] width 0 height 4
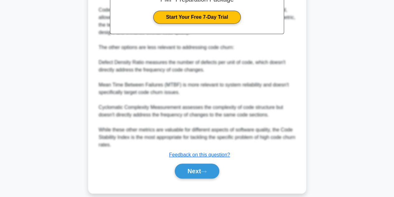
scroll to position [231, 0]
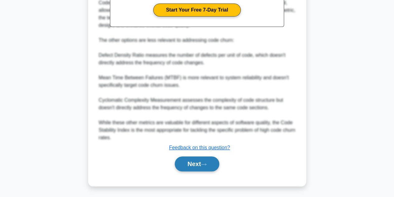
click at [202, 162] on button "Next" at bounding box center [197, 163] width 45 height 15
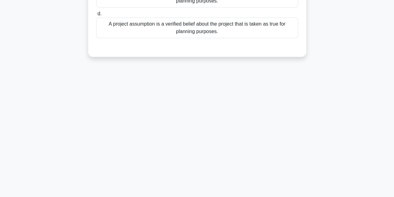
scroll to position [0, 0]
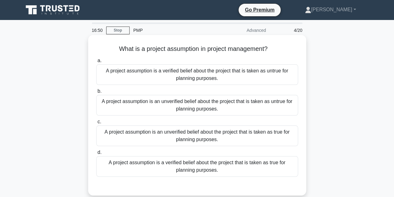
click at [198, 135] on div "A project assumption is an unverified belief about the project that is taken as…" at bounding box center [197, 135] width 202 height 21
click at [96, 124] on input "c. A project assumption is an unverified belief about the project that is taken…" at bounding box center [96, 122] width 0 height 4
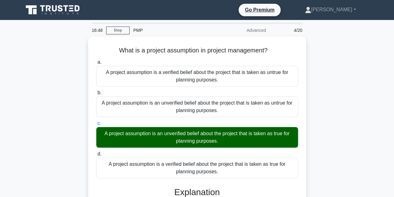
scroll to position [142, 0]
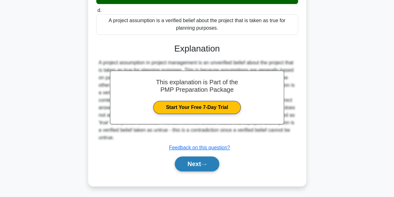
click at [196, 163] on button "Next" at bounding box center [197, 163] width 45 height 15
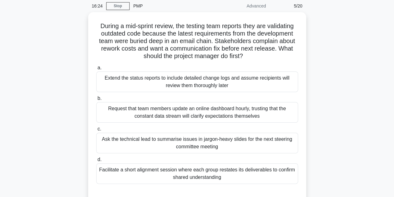
scroll to position [25, 0]
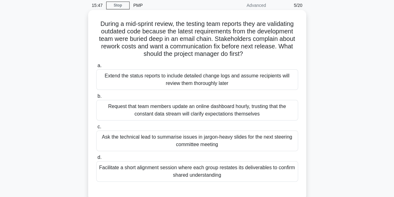
click at [205, 170] on div "Facilitate a short alignment session where each group restates its deliverables…" at bounding box center [197, 171] width 202 height 21
click at [96, 159] on input "d. Facilitate a short alignment session where each group restates its deliverab…" at bounding box center [96, 157] width 0 height 4
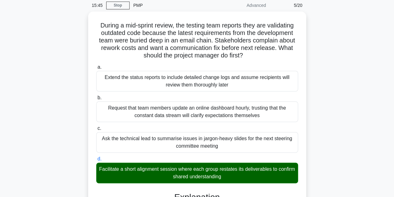
scroll to position [197, 0]
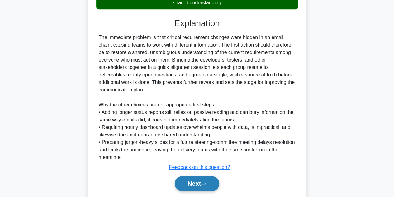
click at [195, 176] on button "Next" at bounding box center [197, 183] width 45 height 15
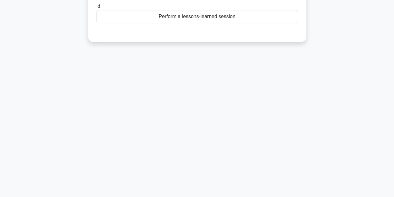
scroll to position [0, 0]
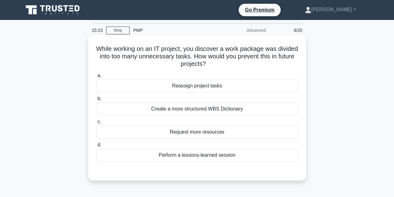
click at [189, 155] on div "Perform a lessons-learned session" at bounding box center [197, 154] width 202 height 13
click at [96, 147] on input "d. Perform a lessons-learned session" at bounding box center [96, 145] width 0 height 4
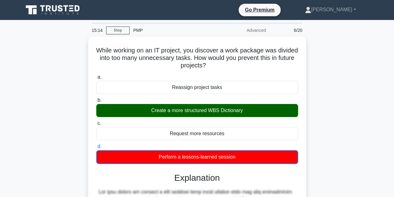
scroll to position [150, 0]
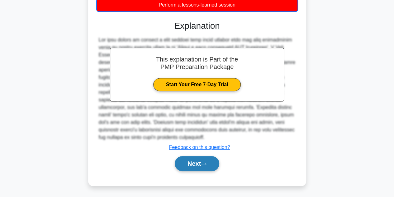
click at [200, 164] on button "Next" at bounding box center [197, 163] width 45 height 15
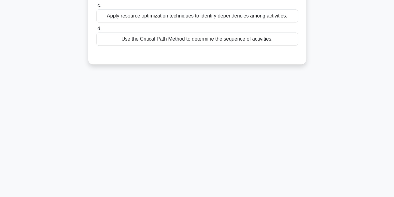
scroll to position [0, 0]
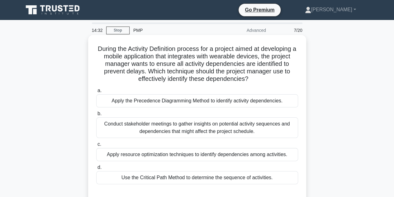
click at [191, 102] on div "Apply the Precedence Diagramming Method to identify activity dependencies." at bounding box center [197, 100] width 202 height 13
click at [96, 92] on input "a. Apply the Precedence Diagramming Method to identify activity dependencies." at bounding box center [96, 90] width 0 height 4
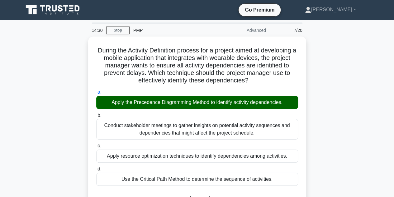
scroll to position [142, 0]
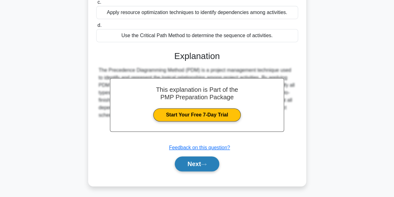
click at [201, 161] on button "Next" at bounding box center [197, 163] width 45 height 15
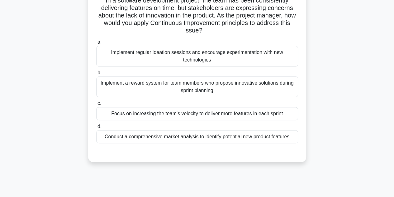
scroll to position [37, 0]
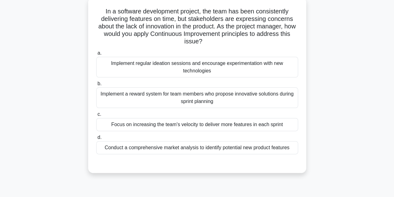
click at [181, 66] on div "Implement regular ideation sessions and encourage experimentation with new tech…" at bounding box center [197, 67] width 202 height 21
click at [96, 55] on input "a. Implement regular ideation sessions and encourage experimentation with new t…" at bounding box center [96, 53] width 0 height 4
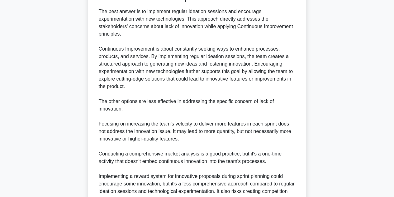
scroll to position [299, 0]
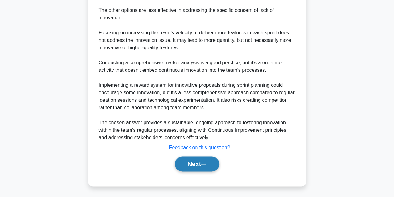
click at [201, 159] on button "Next" at bounding box center [197, 163] width 45 height 15
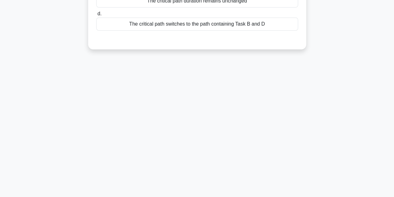
scroll to position [0, 0]
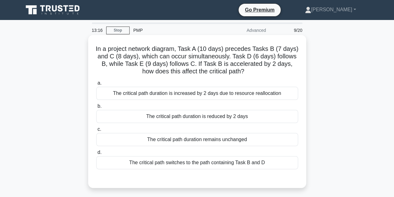
click at [179, 140] on div "The critical path duration remains unchanged" at bounding box center [197, 139] width 202 height 13
click at [96, 131] on input "c. The critical path duration remains unchanged" at bounding box center [96, 129] width 0 height 4
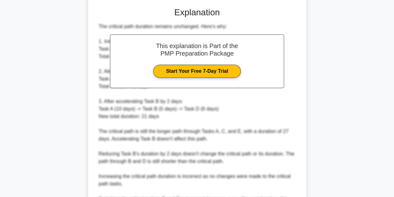
scroll to position [239, 0]
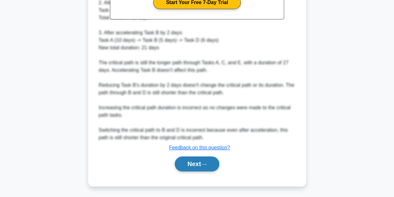
click at [202, 161] on button "Next" at bounding box center [197, 163] width 45 height 15
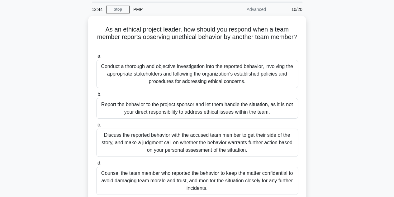
scroll to position [25, 0]
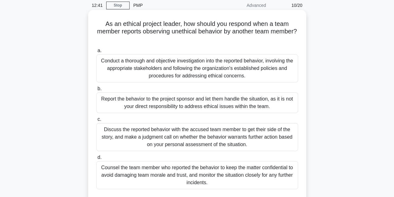
click at [180, 66] on div "Conduct a thorough and objective investigation into the reported behavior, invo…" at bounding box center [197, 68] width 202 height 28
click at [96, 53] on input "a. Conduct a thorough and objective investigation into the reported behavior, i…" at bounding box center [96, 51] width 0 height 4
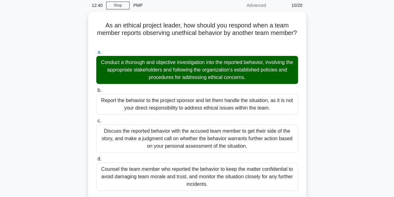
scroll to position [197, 0]
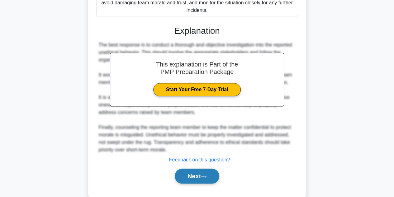
click at [201, 176] on button "Next" at bounding box center [197, 175] width 45 height 15
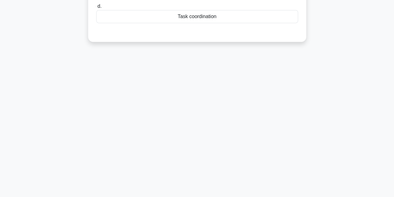
scroll to position [0, 0]
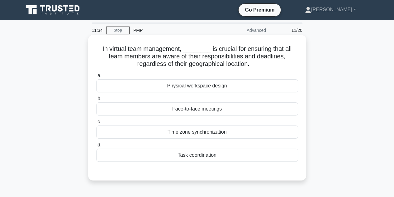
click at [204, 132] on div "Time zone synchronization" at bounding box center [197, 131] width 202 height 13
click at [96, 124] on input "c. Time zone synchronization" at bounding box center [96, 122] width 0 height 4
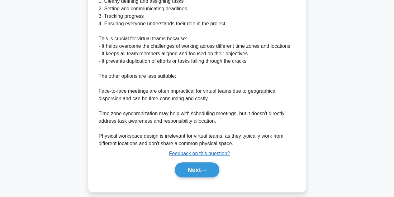
scroll to position [225, 0]
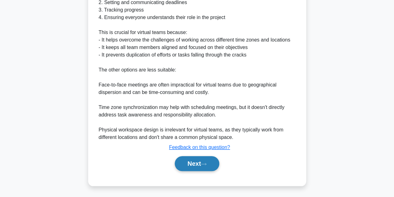
click at [202, 160] on button "Next" at bounding box center [197, 163] width 45 height 15
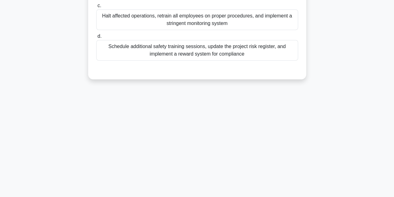
scroll to position [0, 0]
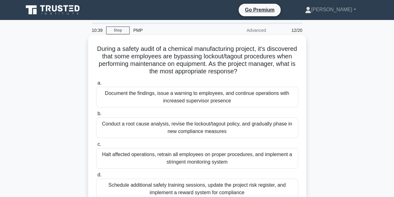
click at [167, 127] on div "Conduct a root cause analysis, revise the lockout/tagout policy, and gradually …" at bounding box center [197, 127] width 202 height 21
click at [96, 116] on input "b. Conduct a root cause analysis, revise the lockout/tagout policy, and gradual…" at bounding box center [96, 113] width 0 height 4
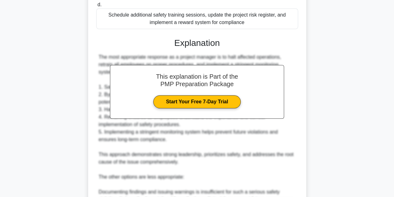
scroll to position [315, 0]
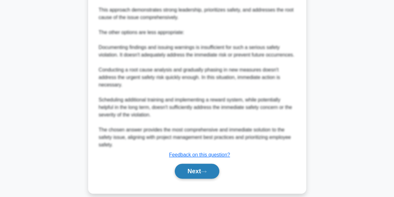
click at [199, 163] on button "Next" at bounding box center [197, 170] width 45 height 15
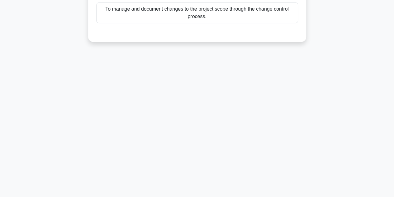
scroll to position [0, 0]
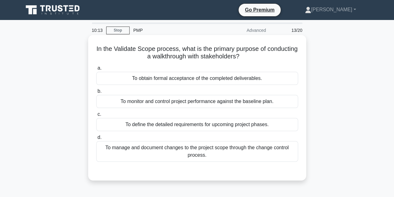
click at [185, 80] on div "To obtain formal acceptance of the completed deliverables." at bounding box center [197, 78] width 202 height 13
click at [96, 70] on input "a. To obtain formal acceptance of the completed deliverables." at bounding box center [96, 68] width 0 height 4
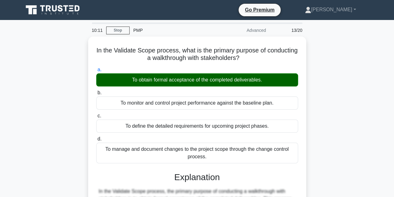
scroll to position [140, 0]
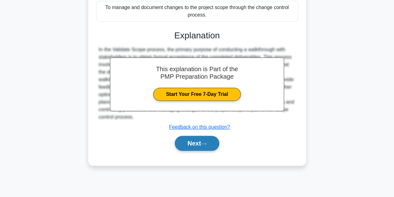
click at [205, 142] on icon at bounding box center [204, 143] width 6 height 3
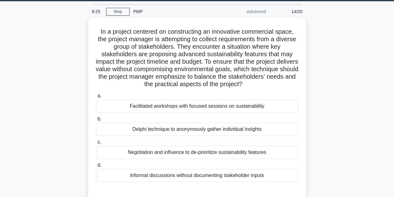
scroll to position [25, 0]
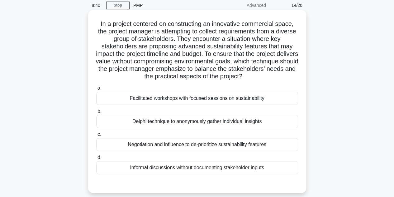
click at [191, 120] on div "Delphi technique to anonymously gather individual insights" at bounding box center [197, 121] width 202 height 13
click at [96, 113] on input "b. Delphi technique to anonymously gather individual insights" at bounding box center [96, 111] width 0 height 4
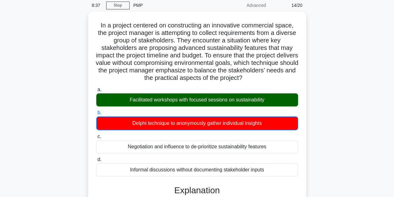
scroll to position [140, 0]
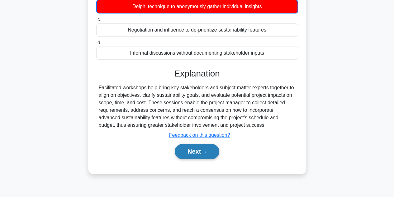
click at [200, 150] on button "Next" at bounding box center [197, 151] width 45 height 15
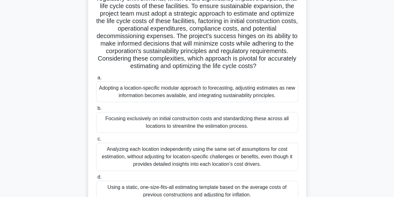
scroll to position [87, 0]
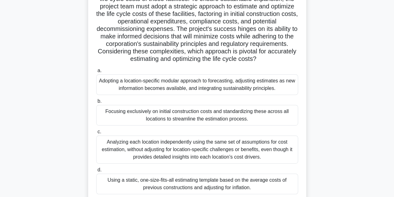
click at [204, 88] on div "Adopting a location-specific modular approach to forecasting, adjusting estimat…" at bounding box center [197, 84] width 202 height 21
click at [96, 73] on input "a. Adopting a location-specific modular approach to forecasting, adjusting esti…" at bounding box center [96, 71] width 0 height 4
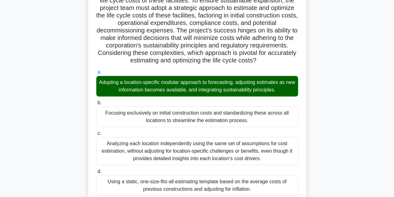
scroll to position [259, 0]
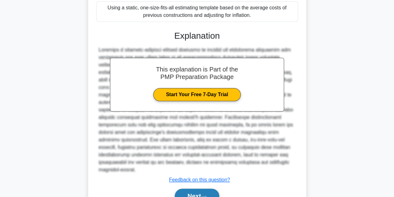
click at [203, 188] on button "Next" at bounding box center [197, 195] width 45 height 15
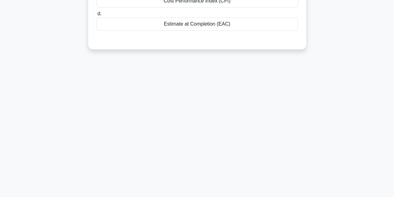
scroll to position [0, 0]
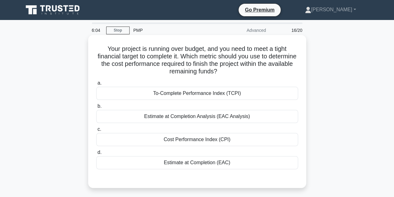
click at [206, 95] on div "To-Complete Performance Index (TCPI)" at bounding box center [197, 93] width 202 height 13
click at [96, 85] on input "a. To-Complete Performance Index (TCPI)" at bounding box center [96, 83] width 0 height 4
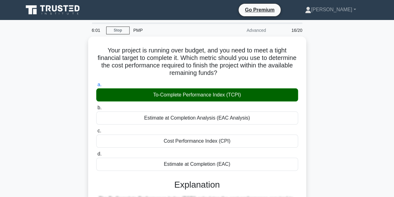
scroll to position [140, 0]
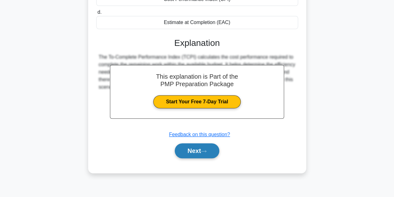
click at [200, 150] on button "Next" at bounding box center [197, 150] width 45 height 15
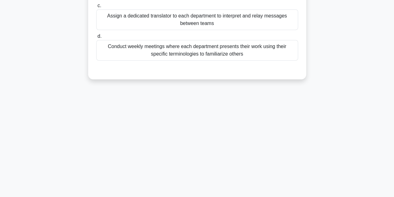
scroll to position [0, 0]
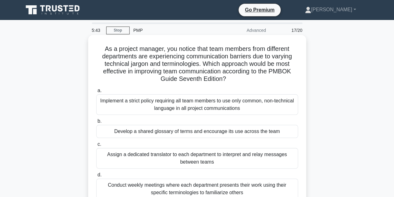
click at [184, 133] on div "Develop a shared glossary of terms and encourage its use across the team" at bounding box center [197, 131] width 202 height 13
click at [96, 123] on input "b. Develop a shared glossary of terms and encourage its use across the team" at bounding box center [96, 121] width 0 height 4
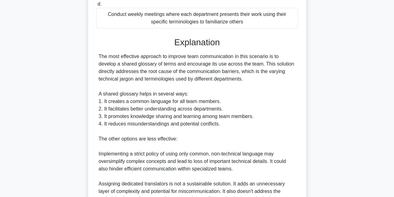
scroll to position [306, 0]
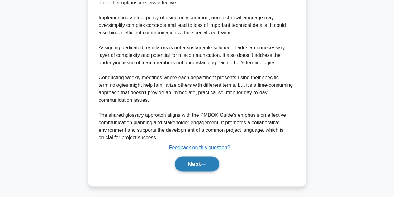
click at [198, 159] on button "Next" at bounding box center [197, 163] width 45 height 15
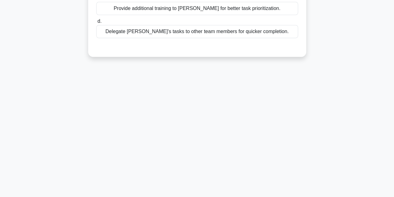
scroll to position [0, 0]
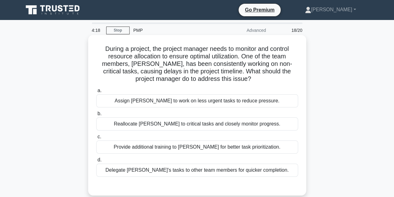
click at [170, 126] on div "Reallocate John to critical tasks and closely monitor progress." at bounding box center [197, 123] width 202 height 13
click at [96, 116] on input "b. Reallocate John to critical tasks and closely monitor progress." at bounding box center [96, 113] width 0 height 4
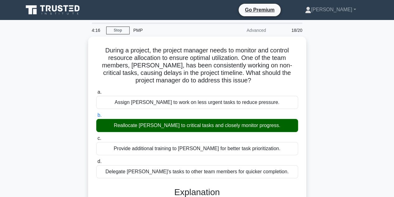
scroll to position [172, 0]
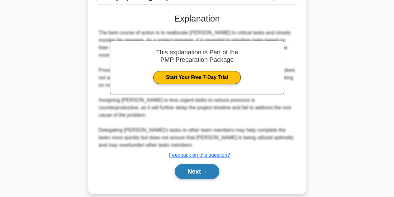
click at [206, 170] on icon at bounding box center [204, 171] width 6 height 3
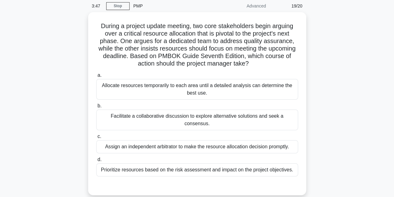
scroll to position [25, 0]
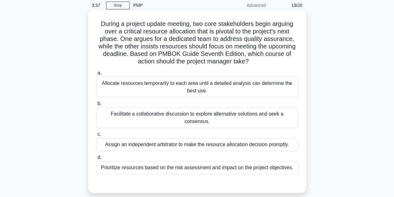
click at [215, 115] on div "Facilitate a collaborative discussion to explore alternative solutions and seek…" at bounding box center [197, 117] width 202 height 21
click at [96, 106] on input "b. Facilitate a collaborative discussion to explore alternative solutions and s…" at bounding box center [96, 104] width 0 height 4
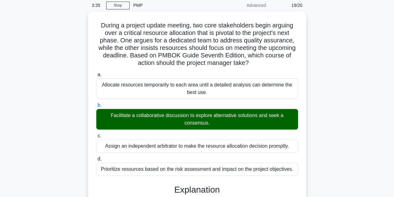
scroll to position [197, 0]
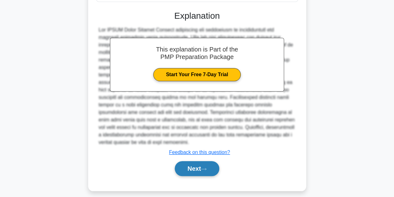
click at [197, 166] on button "Next" at bounding box center [197, 168] width 45 height 15
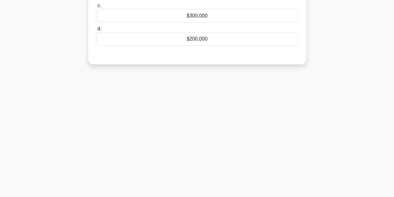
scroll to position [0, 0]
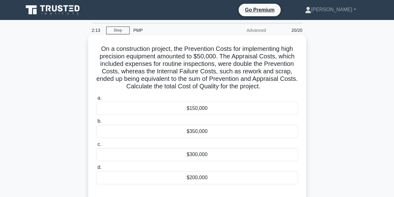
click at [197, 157] on div "$300,000" at bounding box center [197, 154] width 202 height 13
click at [96, 146] on input "c. $300,000" at bounding box center [96, 144] width 0 height 4
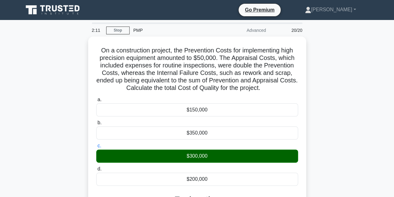
scroll to position [140, 0]
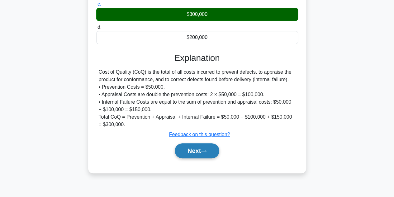
click at [204, 147] on button "Next" at bounding box center [197, 150] width 45 height 15
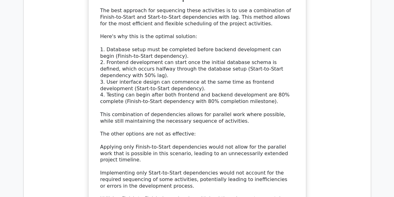
scroll to position [1031, 0]
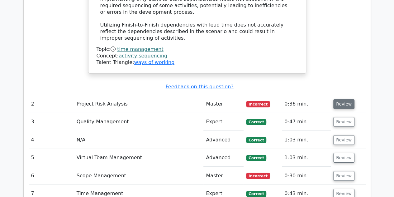
click at [338, 99] on button "Review" at bounding box center [343, 104] width 21 height 10
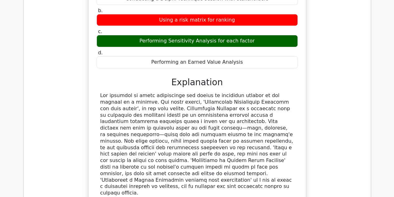
scroll to position [1375, 0]
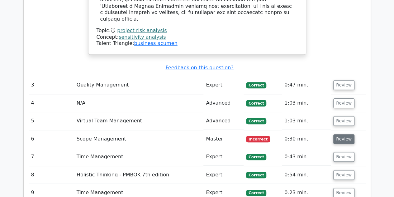
click at [345, 134] on button "Review" at bounding box center [343, 139] width 21 height 10
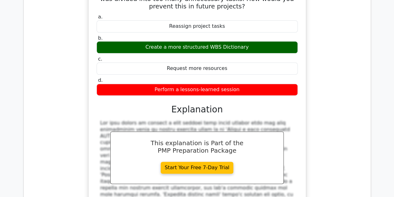
scroll to position [1719, 0]
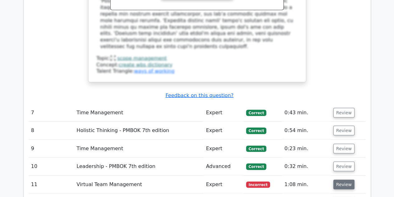
click at [339, 179] on button "Review" at bounding box center [343, 184] width 21 height 10
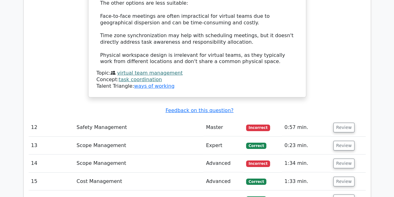
scroll to position [2148, 0]
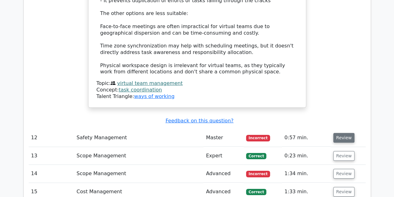
click at [347, 133] on button "Review" at bounding box center [343, 138] width 21 height 10
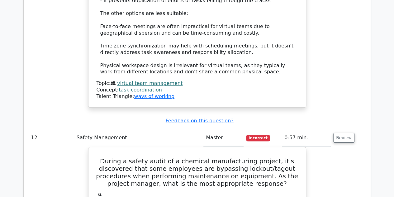
click at [252, 135] on span "Incorrect" at bounding box center [258, 138] width 24 height 6
click at [341, 133] on button "Review" at bounding box center [343, 138] width 21 height 10
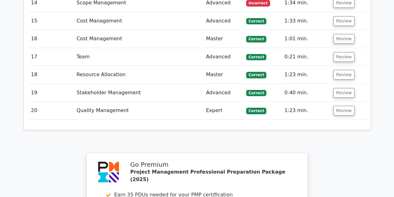
scroll to position [2451, 0]
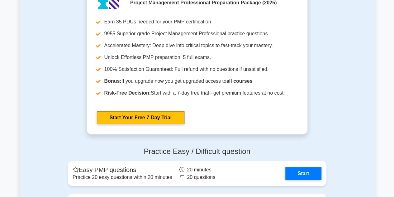
scroll to position [2407, 0]
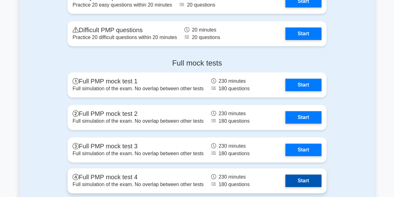
click at [306, 179] on link "Start" at bounding box center [303, 180] width 36 height 12
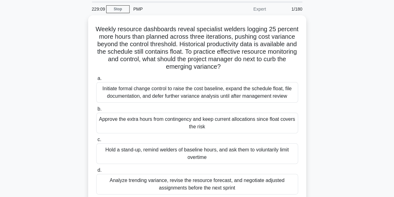
scroll to position [25, 0]
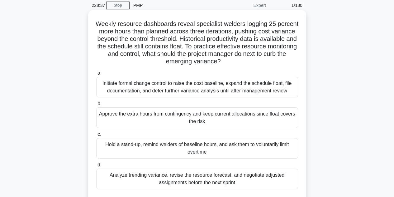
click at [189, 180] on div "Analyze trending variance, revise the resource forecast, and negotiate adjusted…" at bounding box center [197, 178] width 202 height 21
click at [96, 167] on input "d. Analyze trending variance, revise the resource forecast, and negotiate adjus…" at bounding box center [96, 165] width 0 height 4
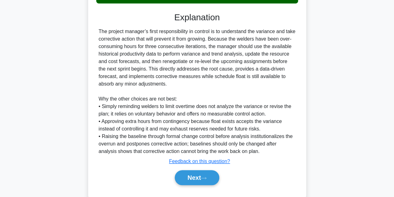
scroll to position [224, 0]
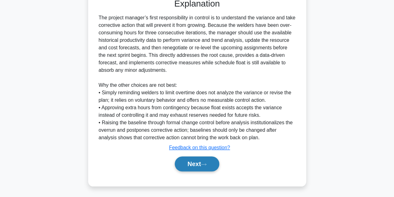
click at [204, 165] on button "Next" at bounding box center [197, 163] width 45 height 15
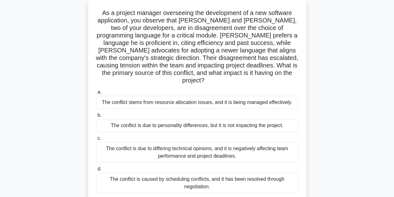
scroll to position [50, 0]
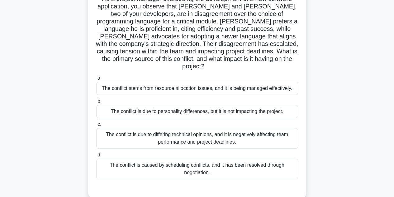
click at [186, 131] on div "The conflict is due to differing technical opinions, and it is negatively affec…" at bounding box center [197, 138] width 202 height 21
click at [96, 126] on input "c. The conflict is due to differing technical opinions, and it is negatively af…" at bounding box center [96, 124] width 0 height 4
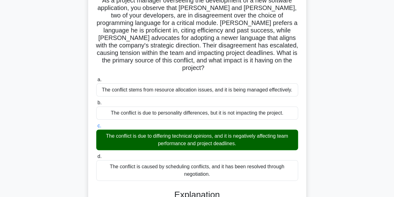
scroll to position [149, 0]
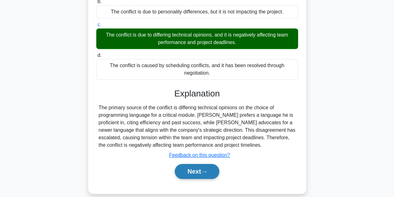
click at [200, 164] on button "Next" at bounding box center [197, 171] width 45 height 15
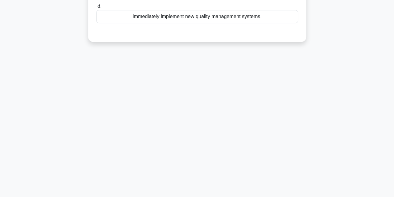
scroll to position [0, 0]
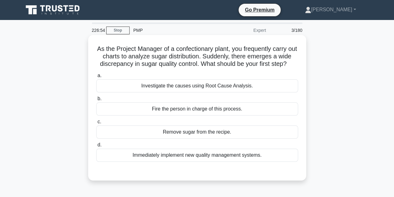
click at [177, 92] on div "Investigate the causes using Root Cause Analysis." at bounding box center [197, 85] width 202 height 13
click at [96, 78] on input "a. Investigate the causes using Root Cause Analysis." at bounding box center [96, 76] width 0 height 4
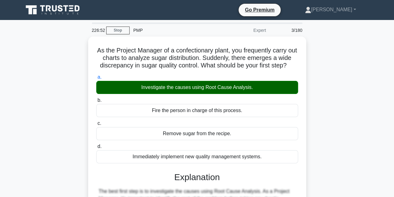
scroll to position [157, 0]
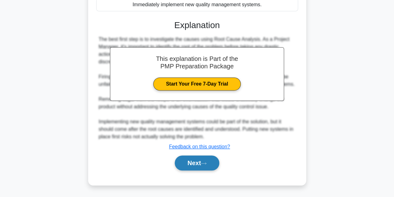
click at [206, 164] on icon at bounding box center [204, 162] width 6 height 3
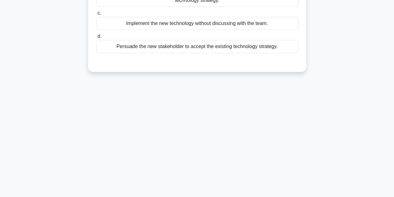
scroll to position [0, 0]
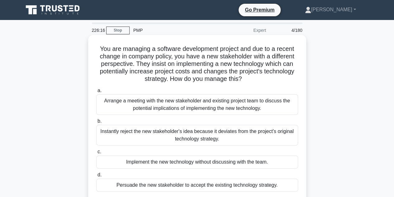
click at [188, 106] on div "Arrange a meeting with the new stakeholder and existing project team to discuss…" at bounding box center [197, 104] width 202 height 21
click at [96, 92] on input "a. Arrange a meeting with the new stakeholder and existing project team to disc…" at bounding box center [96, 90] width 0 height 4
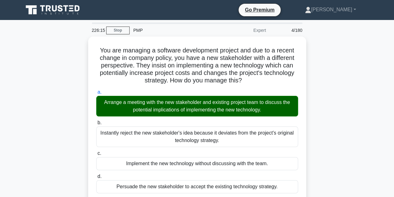
scroll to position [172, 0]
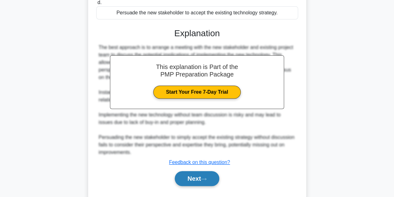
click at [199, 178] on button "Next" at bounding box center [197, 178] width 45 height 15
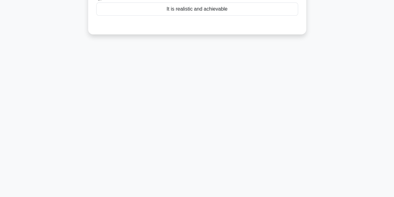
scroll to position [0, 0]
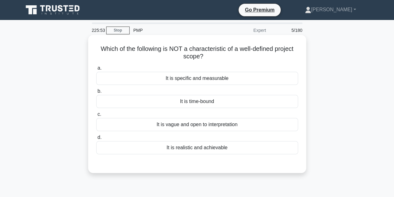
click at [194, 128] on div "It is vague and open to interpretation" at bounding box center [197, 124] width 202 height 13
click at [96, 116] on input "c. It is vague and open to interpretation" at bounding box center [96, 114] width 0 height 4
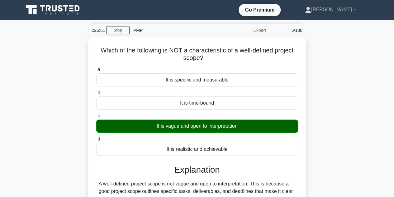
scroll to position [140, 0]
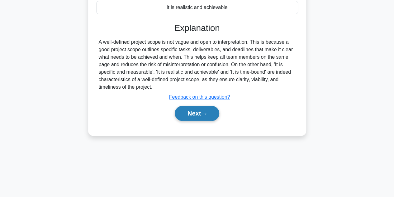
click at [202, 109] on button "Next" at bounding box center [197, 113] width 45 height 15
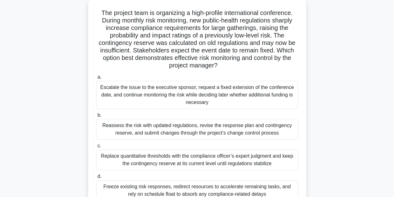
scroll to position [28, 0]
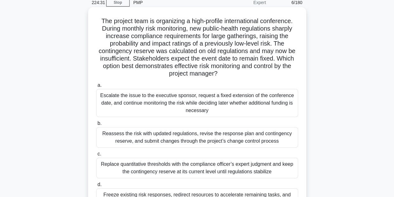
click at [186, 136] on div "Reassess the risk with updated regulations, revise the response plan and contin…" at bounding box center [197, 137] width 202 height 21
click at [96, 125] on input "b. Reassess the risk with updated regulations, revise the response plan and con…" at bounding box center [96, 123] width 0 height 4
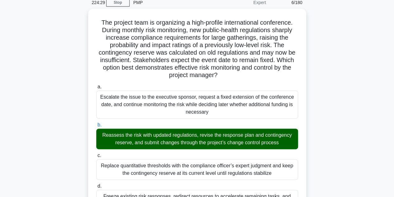
scroll to position [200, 0]
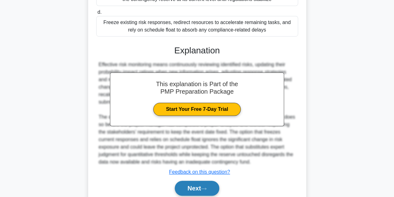
click at [199, 188] on button "Next" at bounding box center [197, 187] width 45 height 15
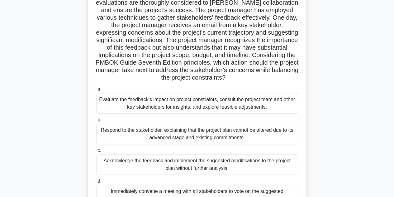
scroll to position [90, 0]
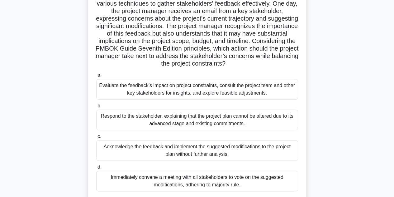
click at [191, 92] on div "Evaluate the feedback’s impact on project constraints, consult the project team…" at bounding box center [197, 89] width 202 height 21
click at [96, 77] on input "a. Evaluate the feedback’s impact on project constraints, consult the project t…" at bounding box center [96, 75] width 0 height 4
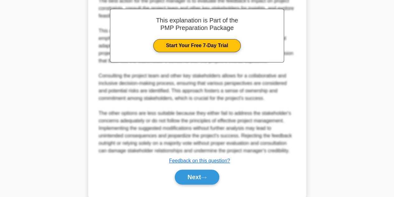
scroll to position [321, 0]
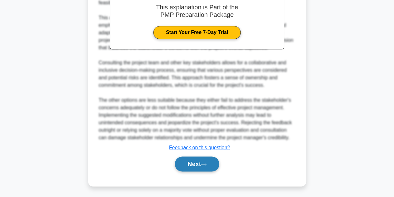
click at [204, 159] on button "Next" at bounding box center [197, 163] width 45 height 15
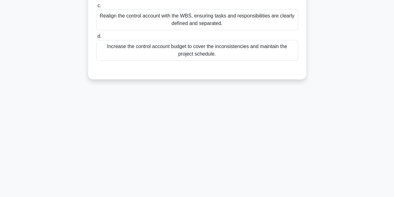
scroll to position [0, 0]
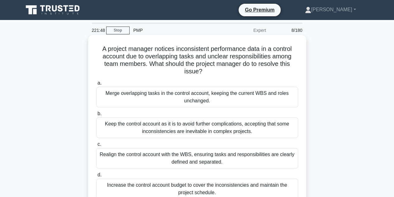
click at [206, 160] on div "Realign the control account with the WBS, ensuring tasks and responsibilities a…" at bounding box center [197, 158] width 202 height 21
click at [96, 146] on input "c. Realign the control account with the WBS, ensuring tasks and responsibilitie…" at bounding box center [96, 144] width 0 height 4
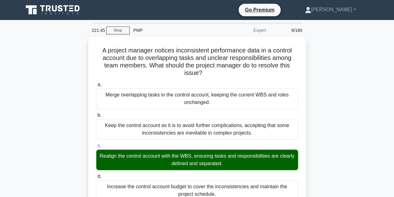
scroll to position [157, 0]
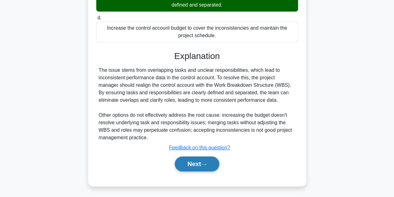
click at [201, 165] on button "Next" at bounding box center [197, 163] width 45 height 15
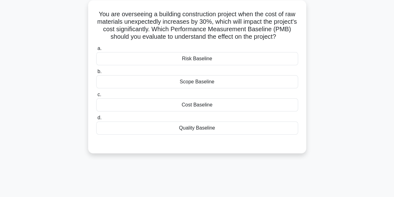
scroll to position [24, 0]
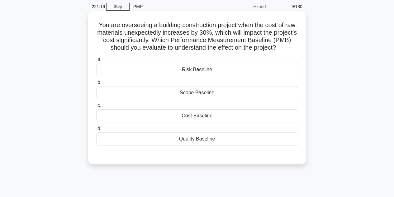
click at [199, 118] on div "Cost Baseline" at bounding box center [197, 115] width 202 height 13
click at [96, 107] on input "c. Cost Baseline" at bounding box center [96, 105] width 0 height 4
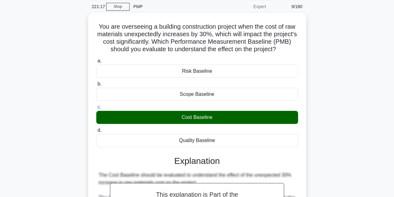
scroll to position [149, 0]
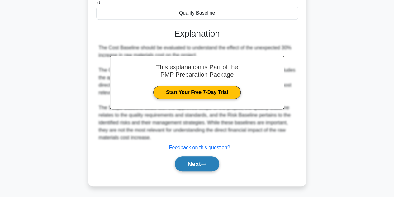
click at [206, 165] on button "Next" at bounding box center [197, 163] width 45 height 15
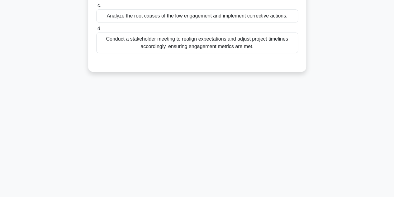
scroll to position [0, 0]
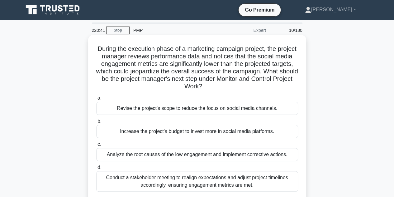
click at [179, 155] on div "Analyze the root causes of the low engagement and implement corrective actions." at bounding box center [197, 154] width 202 height 13
click at [96, 146] on input "c. Analyze the root causes of the low engagement and implement corrective actio…" at bounding box center [96, 144] width 0 height 4
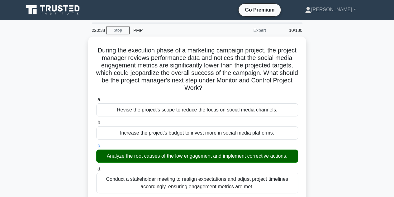
scroll to position [149, 0]
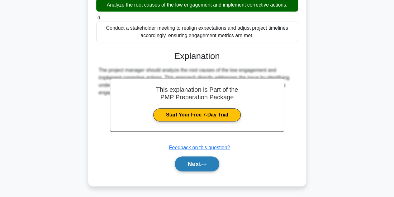
click at [201, 164] on button "Next" at bounding box center [197, 163] width 45 height 15
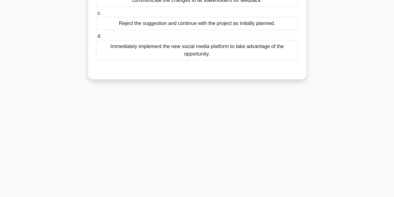
scroll to position [0, 0]
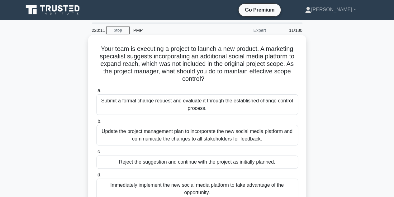
click at [147, 104] on div "Submit a formal change request and evaluate it through the established change c…" at bounding box center [197, 104] width 202 height 21
click at [96, 92] on input "a. Submit a formal change request and evaluate it through the established chang…" at bounding box center [96, 90] width 0 height 4
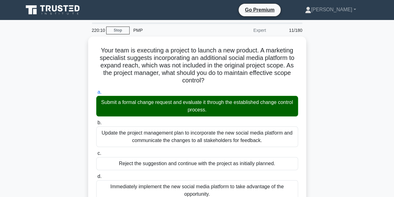
scroll to position [140, 0]
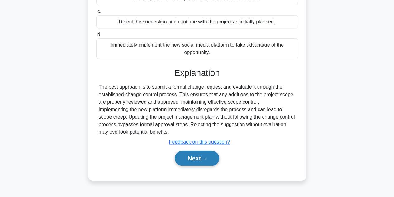
click at [203, 154] on button "Next" at bounding box center [197, 157] width 45 height 15
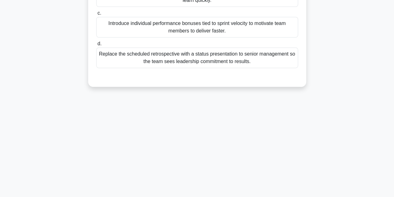
scroll to position [0, 0]
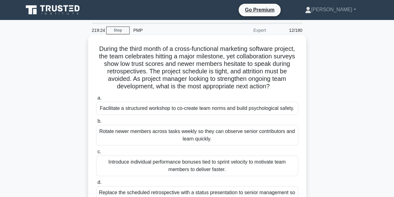
click at [150, 109] on div "Facilitate a structured workshop to co-create team norms and build psychologica…" at bounding box center [197, 108] width 202 height 13
click at [96, 100] on input "a. Facilitate a structured workshop to co-create team norms and build psycholog…" at bounding box center [96, 98] width 0 height 4
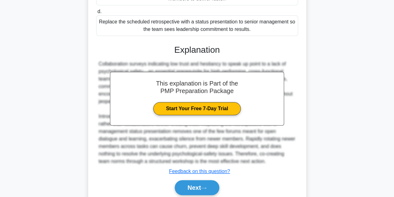
scroll to position [184, 0]
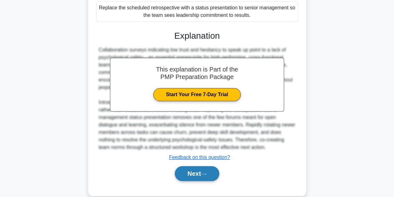
click at [197, 177] on button "Next" at bounding box center [197, 173] width 45 height 15
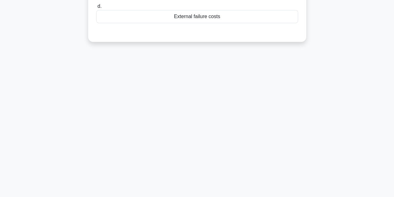
scroll to position [0, 0]
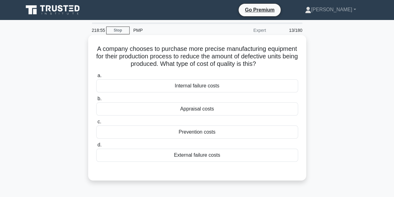
click at [191, 131] on div "Prevention costs" at bounding box center [197, 131] width 202 height 13
click at [96, 124] on input "c. Prevention costs" at bounding box center [96, 122] width 0 height 4
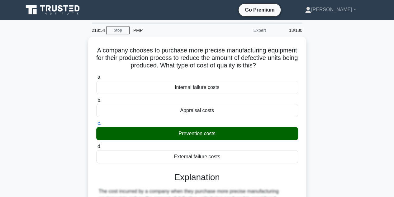
scroll to position [140, 0]
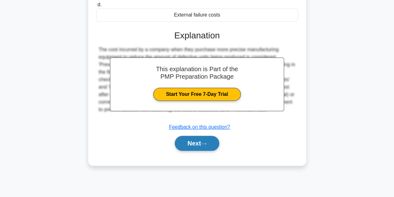
click at [199, 144] on button "Next" at bounding box center [197, 142] width 45 height 15
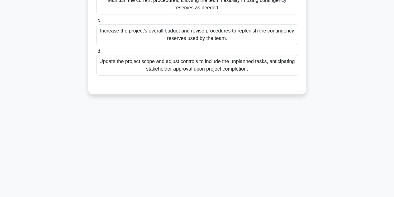
scroll to position [0, 0]
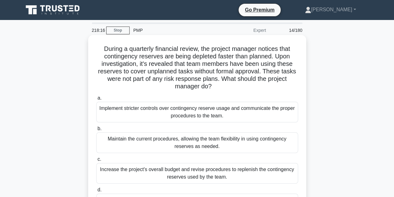
click at [163, 115] on div "Implement stricter controls over contingency reserve usage and communicate the …" at bounding box center [197, 112] width 202 height 21
click at [96, 100] on input "a. Implement stricter controls over contingency reserve usage and communicate t…" at bounding box center [96, 98] width 0 height 4
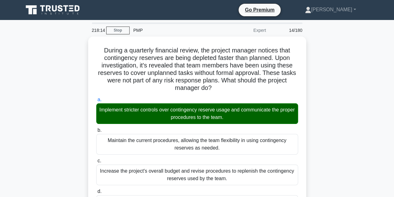
scroll to position [157, 0]
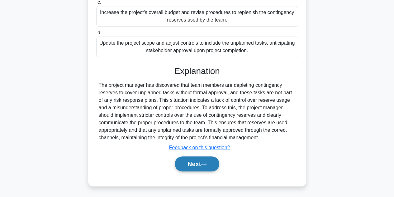
click at [200, 164] on button "Next" at bounding box center [197, 163] width 45 height 15
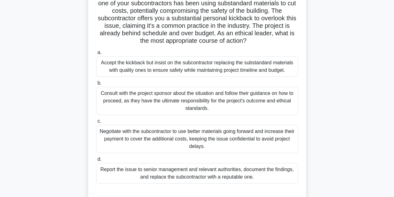
scroll to position [62, 0]
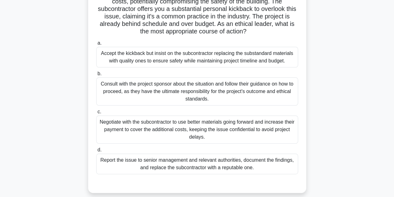
click at [200, 161] on div "Report the issue to senior management and relevant authorities, document the fi…" at bounding box center [197, 163] width 202 height 21
click at [96, 152] on input "d. Report the issue to senior management and relevant authorities, document the…" at bounding box center [96, 150] width 0 height 4
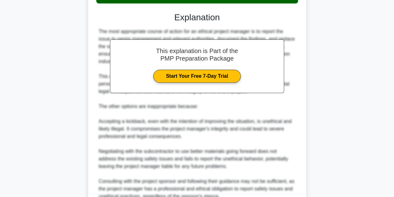
scroll to position [321, 0]
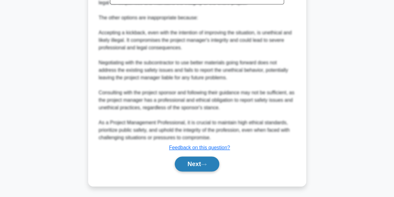
click at [199, 164] on button "Next" at bounding box center [197, 163] width 45 height 15
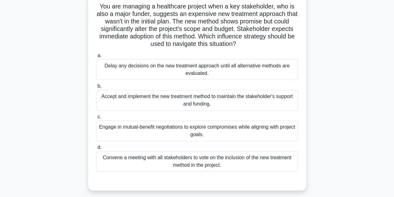
scroll to position [50, 0]
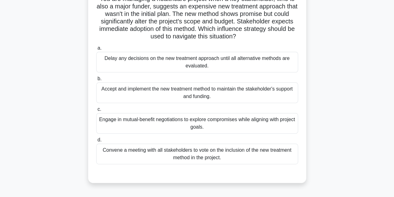
click at [202, 156] on div "Convene a meeting with all stakeholders to vote on the inclusion of the new tre…" at bounding box center [197, 153] width 202 height 21
click at [96, 142] on input "d. Convene a meeting with all stakeholders to vote on the inclusion of the new …" at bounding box center [96, 140] width 0 height 4
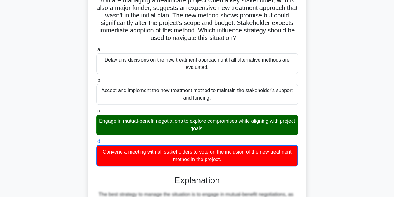
scroll to position [202, 0]
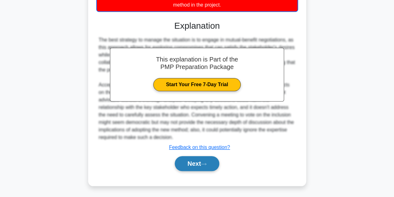
click at [194, 162] on button "Next" at bounding box center [197, 163] width 45 height 15
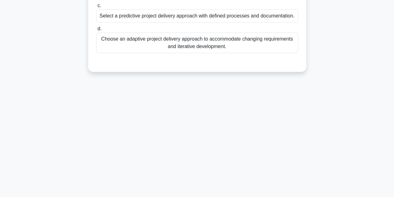
scroll to position [0, 0]
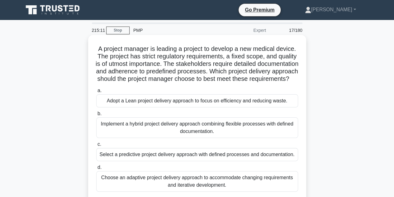
click at [180, 161] on div "Select a predictive project delivery approach with defined processes and docume…" at bounding box center [197, 154] width 202 height 13
click at [96, 146] on input "c. Select a predictive project delivery approach with defined processes and doc…" at bounding box center [96, 144] width 0 height 4
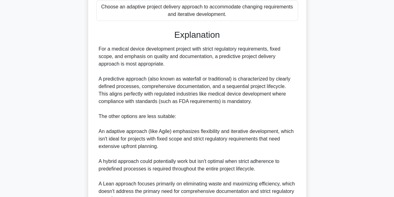
scroll to position [246, 0]
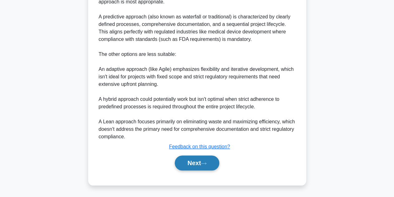
click at [201, 161] on button "Next" at bounding box center [197, 162] width 45 height 15
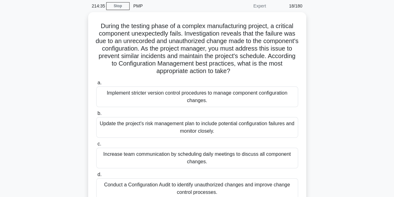
scroll to position [25, 0]
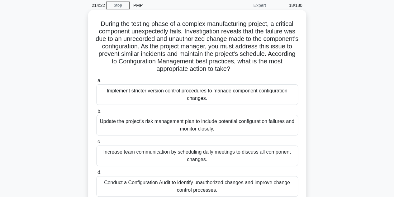
click at [212, 185] on div "Conduct a Configuration Audit to identify unauthorized changes and improve chan…" at bounding box center [197, 186] width 202 height 21
click at [96, 174] on input "d. Conduct a Configuration Audit to identify unauthorized changes and improve c…" at bounding box center [96, 172] width 0 height 4
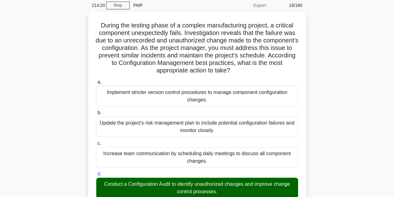
scroll to position [197, 0]
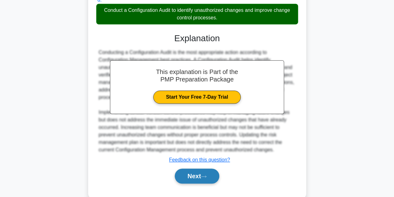
click at [202, 177] on button "Next" at bounding box center [197, 175] width 45 height 15
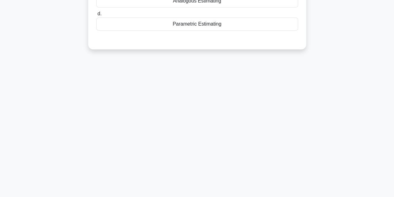
scroll to position [0, 0]
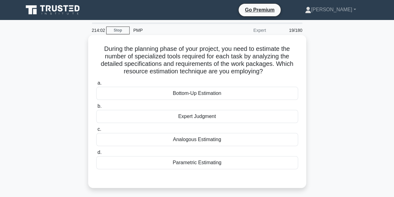
click at [206, 95] on div "Bottom-Up Estimation" at bounding box center [197, 93] width 202 height 13
click at [96, 85] on input "a. Bottom-Up Estimation" at bounding box center [96, 83] width 0 height 4
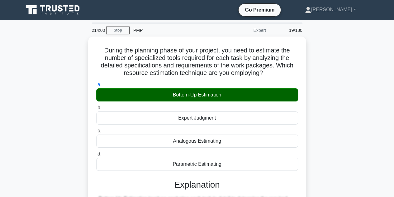
scroll to position [140, 0]
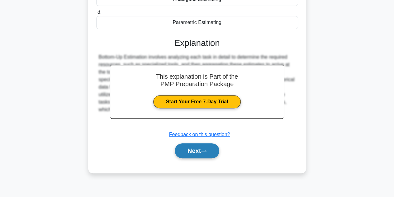
click at [198, 147] on button "Next" at bounding box center [197, 150] width 45 height 15
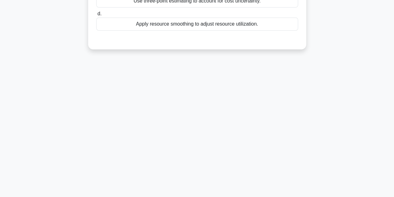
scroll to position [0, 0]
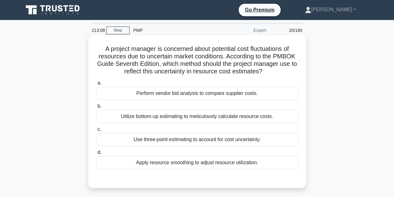
click at [190, 140] on div "Use three-point estimating to account for cost uncertainty." at bounding box center [197, 139] width 202 height 13
click at [96, 131] on input "c. Use three-point estimating to account for cost uncertainty." at bounding box center [96, 129] width 0 height 4
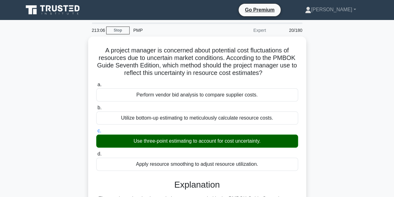
scroll to position [164, 0]
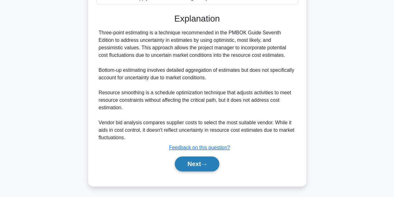
click at [206, 161] on button "Next" at bounding box center [197, 163] width 45 height 15
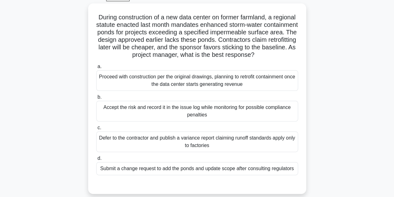
scroll to position [37, 0]
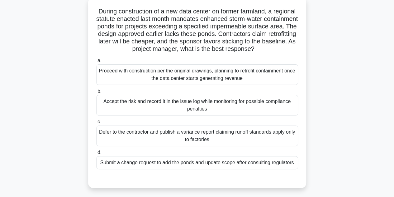
click at [158, 169] on div "Submit a change request to add the ponds and update scope after consulting regu…" at bounding box center [197, 162] width 202 height 13
click at [96, 154] on input "d. Submit a change request to add the ponds and update scope after consulting r…" at bounding box center [96, 152] width 0 height 4
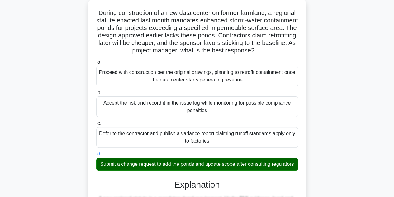
scroll to position [202, 0]
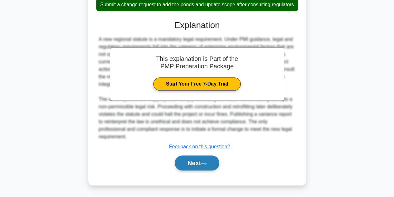
click at [206, 162] on icon at bounding box center [204, 162] width 6 height 3
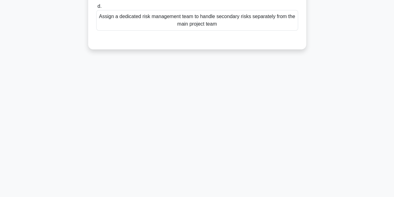
scroll to position [0, 0]
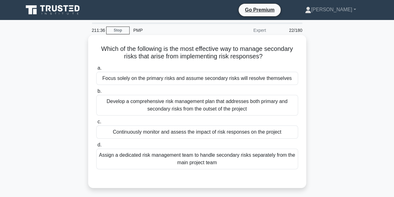
click at [187, 134] on div "Continuously monitor and assess the impact of risk responses on the project" at bounding box center [197, 131] width 202 height 13
click at [96, 124] on input "c. Continuously monitor and assess the impact of risk responses on the project" at bounding box center [96, 122] width 0 height 4
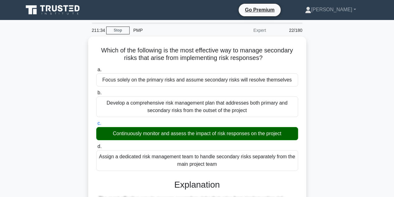
scroll to position [172, 0]
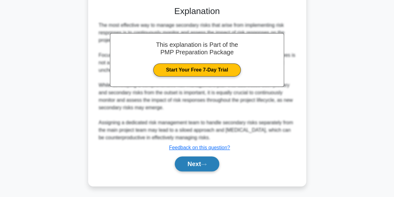
click at [206, 163] on icon at bounding box center [204, 163] width 6 height 3
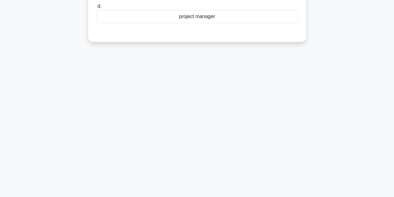
scroll to position [0, 0]
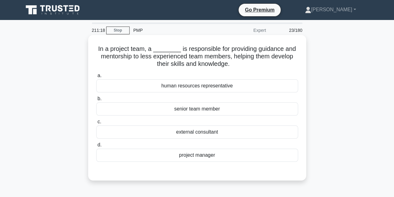
click at [199, 157] on div "project manager" at bounding box center [197, 154] width 202 height 13
click at [96, 147] on input "d. project manager" at bounding box center [96, 145] width 0 height 4
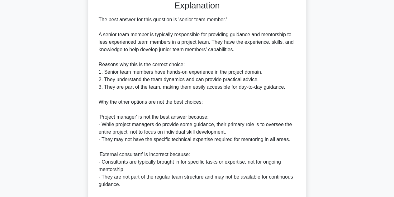
scroll to position [255, 0]
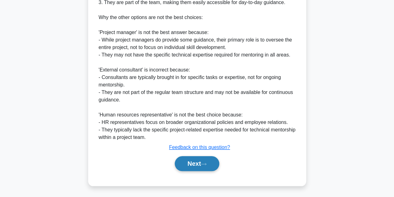
click at [204, 161] on button "Next" at bounding box center [197, 163] width 45 height 15
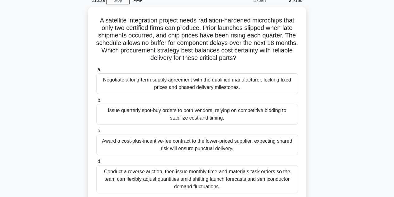
scroll to position [37, 0]
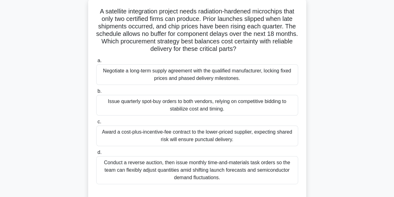
click at [199, 79] on div "Negotiate a long-term supply agreement with the qualified manufacturer, locking…" at bounding box center [197, 74] width 202 height 21
click at [96, 63] on input "a. Negotiate a long-term supply agreement with the qualified manufacturer, lock…" at bounding box center [96, 61] width 0 height 4
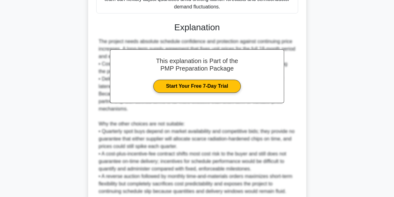
scroll to position [261, 0]
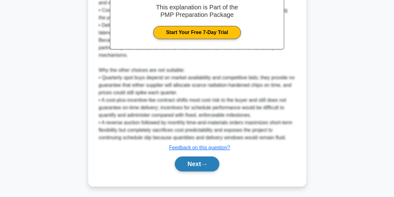
click at [202, 164] on button "Next" at bounding box center [197, 163] width 45 height 15
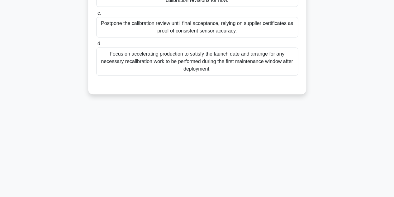
scroll to position [0, 0]
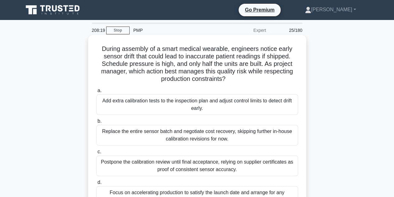
click at [156, 159] on div "Postpone the calibration review until final acceptance, relying on supplier cer…" at bounding box center [197, 165] width 202 height 21
click at [96, 154] on input "c. Postpone the calibration review until final acceptance, relying on supplier …" at bounding box center [96, 151] width 0 height 4
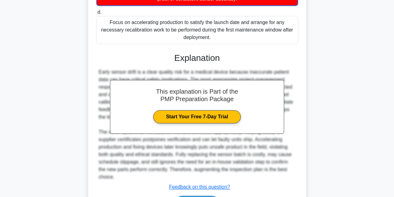
scroll to position [210, 0]
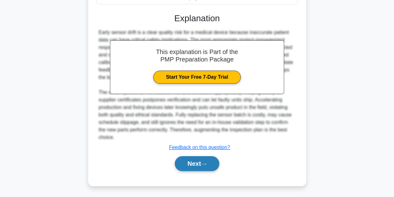
click at [202, 165] on button "Next" at bounding box center [197, 163] width 45 height 15
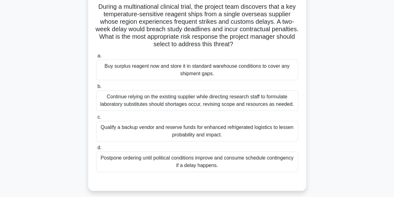
scroll to position [50, 0]
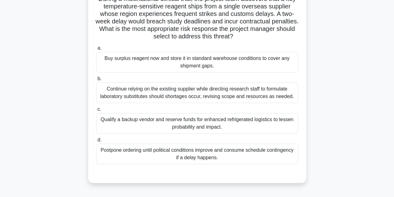
click at [209, 125] on div "Qualify a backup vendor and reserve funds for enhanced refrigerated logistics t…" at bounding box center [197, 123] width 202 height 21
click at [96, 111] on input "c. Qualify a backup vendor and reserve funds for enhanced refrigerated logistic…" at bounding box center [96, 109] width 0 height 4
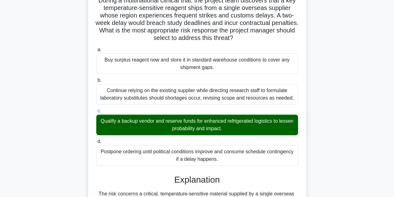
scroll to position [222, 0]
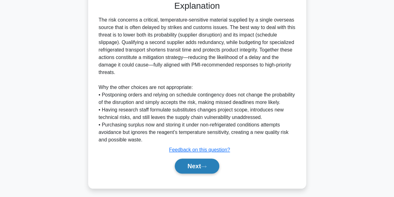
click at [206, 168] on icon at bounding box center [204, 165] width 6 height 3
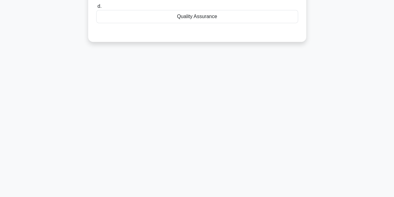
scroll to position [0, 0]
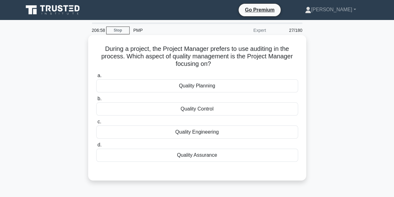
click at [206, 156] on div "Quality Assurance" at bounding box center [197, 154] width 202 height 13
click at [96, 147] on input "d. Quality Assurance" at bounding box center [96, 145] width 0 height 4
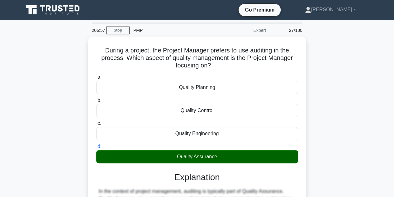
scroll to position [140, 0]
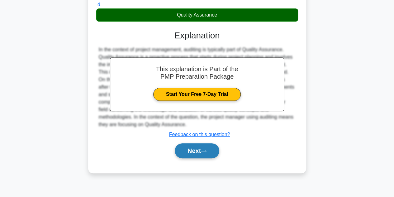
click at [202, 150] on button "Next" at bounding box center [197, 150] width 45 height 15
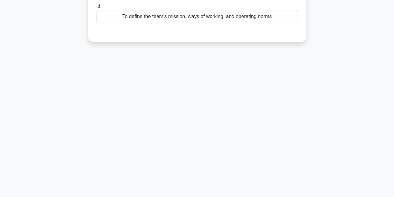
scroll to position [0, 0]
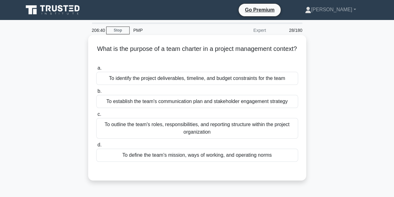
click at [202, 153] on div "To define the team's mission, ways of working, and operating norms" at bounding box center [197, 154] width 202 height 13
click at [96, 147] on input "d. To define the team's mission, ways of working, and operating norms" at bounding box center [96, 145] width 0 height 4
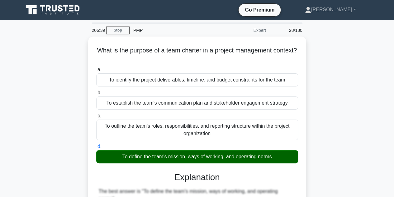
scroll to position [172, 0]
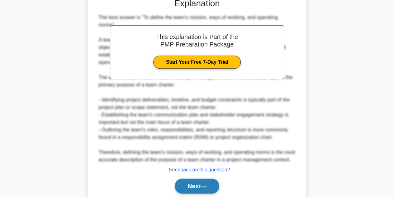
click at [194, 178] on button "Next" at bounding box center [197, 185] width 45 height 15
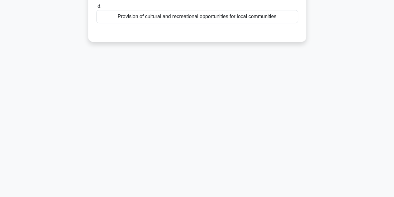
scroll to position [0, 0]
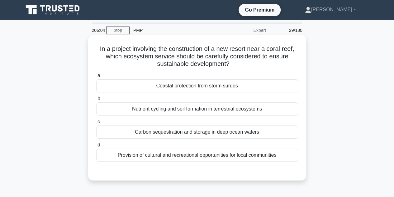
click at [189, 89] on div "Coastal protection from storm surges" at bounding box center [197, 85] width 202 height 13
click at [96, 78] on input "a. Coastal protection from storm surges" at bounding box center [96, 76] width 0 height 4
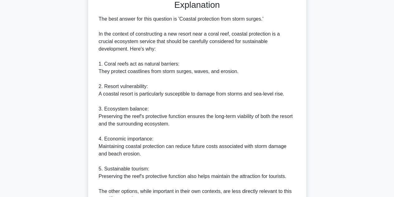
scroll to position [306, 0]
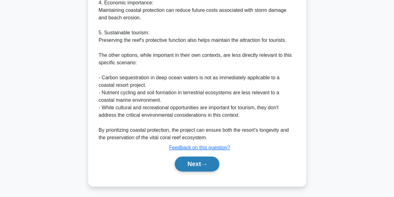
click at [198, 161] on button "Next" at bounding box center [197, 163] width 45 height 15
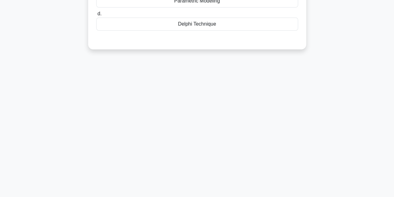
scroll to position [0, 0]
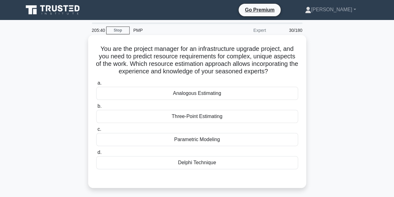
click at [199, 165] on div "Delphi Technique" at bounding box center [197, 162] width 202 height 13
click at [96, 154] on input "d. Delphi Technique" at bounding box center [96, 152] width 0 height 4
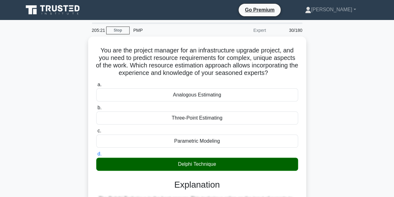
scroll to position [164, 0]
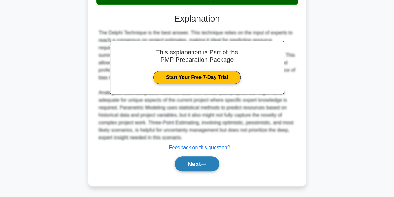
click at [204, 160] on button "Next" at bounding box center [197, 163] width 45 height 15
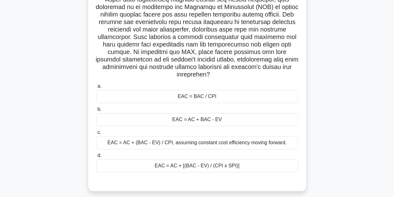
scroll to position [90, 0]
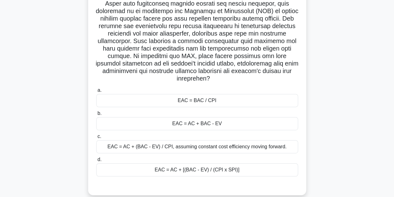
click at [186, 168] on div "EAC = AC + [(BAC - EV) / (CPI x SPI)]" at bounding box center [197, 169] width 202 height 13
click at [96, 161] on input "d. EAC = AC + [(BAC - EV) / (CPI x SPI)]" at bounding box center [96, 159] width 0 height 4
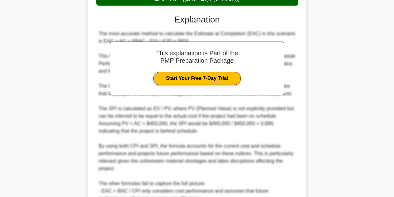
scroll to position [373, 0]
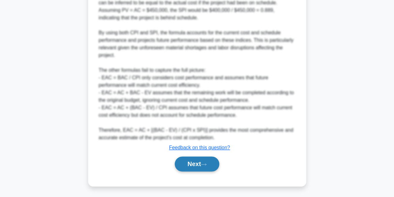
click at [201, 162] on button "Next" at bounding box center [197, 163] width 45 height 15
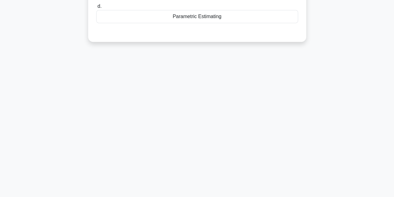
scroll to position [0, 0]
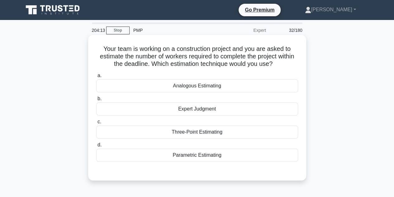
click at [203, 87] on div "Analogous Estimating" at bounding box center [197, 85] width 202 height 13
click at [96, 78] on input "a. Analogous Estimating" at bounding box center [96, 76] width 0 height 4
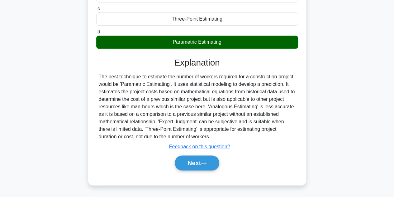
scroll to position [125, 0]
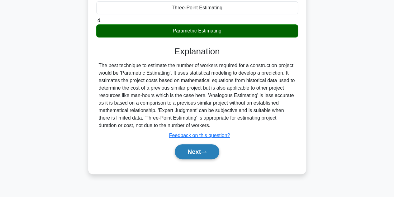
click at [194, 150] on button "Next" at bounding box center [197, 151] width 45 height 15
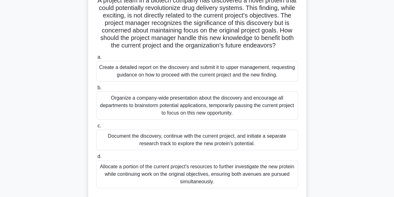
scroll to position [62, 0]
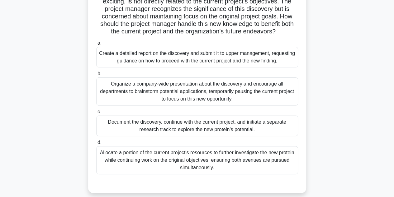
click at [194, 128] on div "Document the discovery, continue with the current project, and initiate a separ…" at bounding box center [197, 125] width 202 height 21
click at [96, 114] on input "c. Document the discovery, continue with the current project, and initiate a se…" at bounding box center [96, 112] width 0 height 4
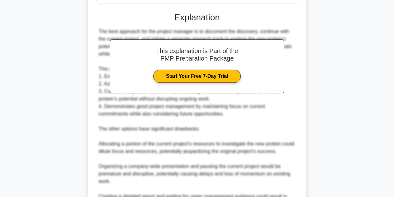
scroll to position [336, 0]
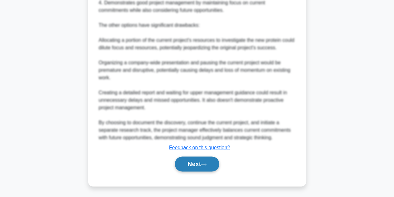
click at [194, 164] on button "Next" at bounding box center [197, 163] width 45 height 15
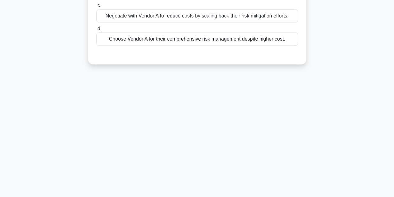
scroll to position [0, 0]
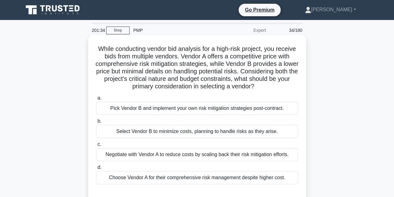
click at [168, 154] on div "Negotiate with Vendor A to reduce costs by scaling back their risk mitigation e…" at bounding box center [197, 154] width 202 height 13
click at [96, 146] on input "c. Negotiate with Vendor A to reduce costs by scaling back their risk mitigatio…" at bounding box center [96, 144] width 0 height 4
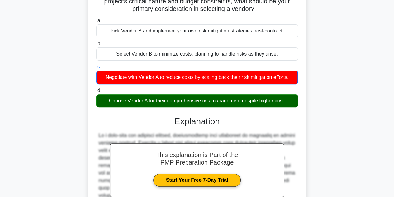
scroll to position [165, 0]
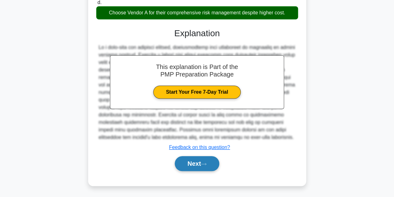
click at [205, 163] on icon at bounding box center [203, 164] width 5 height 2
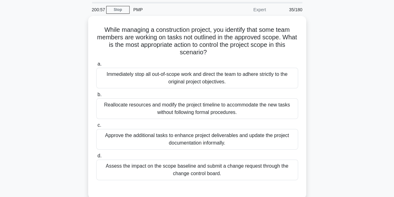
scroll to position [25, 0]
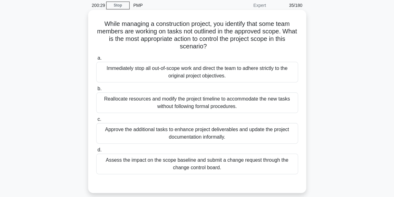
click at [187, 164] on div "Assess the impact on the scope baseline and submit a change request through the…" at bounding box center [197, 163] width 202 height 21
click at [96, 152] on input "d. Assess the impact on the scope baseline and submit a change request through …" at bounding box center [96, 150] width 0 height 4
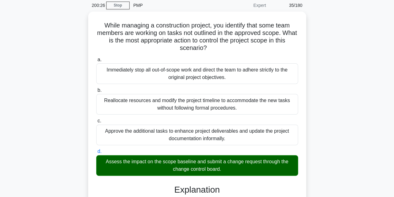
scroll to position [157, 0]
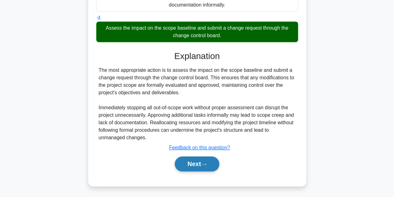
click at [204, 164] on icon at bounding box center [204, 163] width 6 height 3
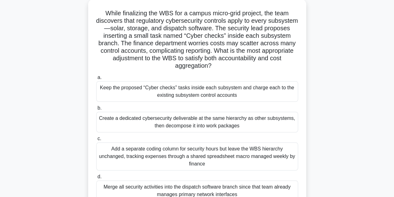
scroll to position [37, 0]
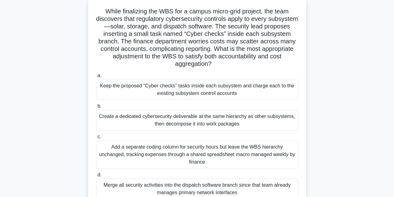
click at [206, 120] on div "Create a dedicated cybersecurity deliverable at the same hierarchy as other sub…" at bounding box center [197, 120] width 202 height 21
click at [96, 108] on input "b. Create a dedicated cybersecurity deliverable at the same hierarchy as other …" at bounding box center [96, 106] width 0 height 4
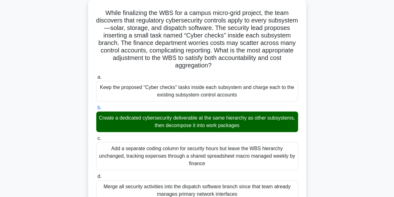
scroll to position [194, 0]
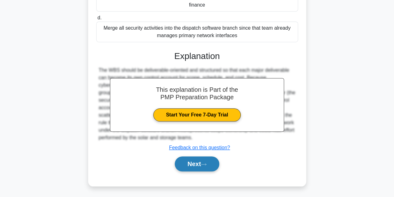
click at [195, 163] on button "Next" at bounding box center [197, 163] width 45 height 15
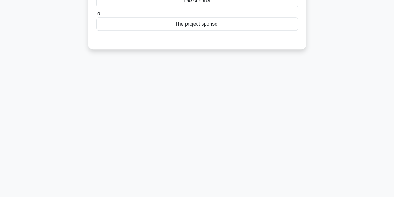
scroll to position [0, 0]
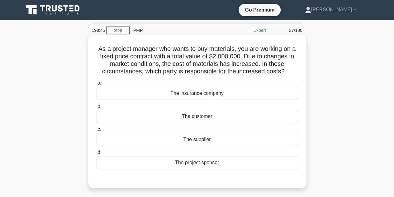
click at [206, 142] on div "The supplier" at bounding box center [197, 139] width 202 height 13
click at [96, 131] on input "c. The supplier" at bounding box center [96, 129] width 0 height 4
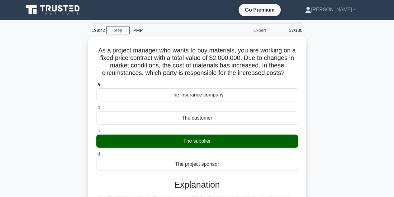
scroll to position [140, 0]
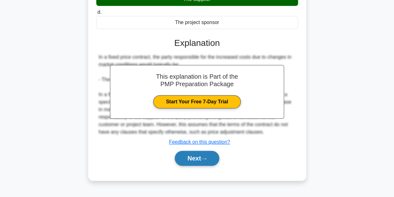
click at [201, 155] on button "Next" at bounding box center [197, 157] width 45 height 15
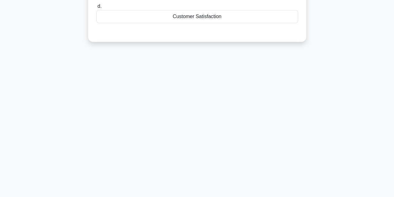
scroll to position [0, 0]
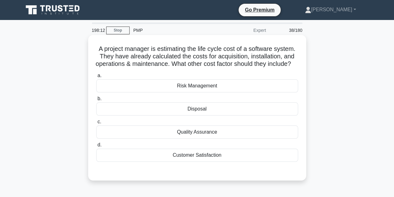
click at [193, 115] on div "Disposal" at bounding box center [197, 108] width 202 height 13
click at [96, 101] on input "b. Disposal" at bounding box center [96, 99] width 0 height 4
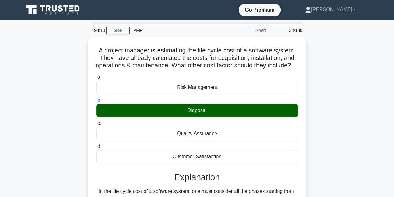
scroll to position [140, 0]
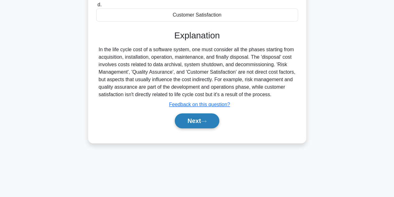
click at [202, 127] on button "Next" at bounding box center [197, 120] width 45 height 15
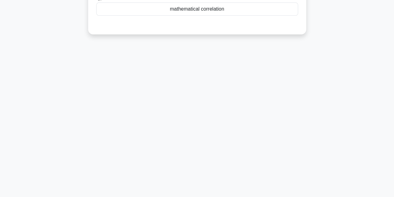
scroll to position [0, 0]
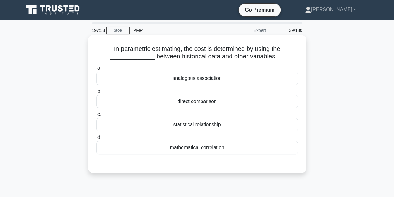
click at [201, 147] on div "mathematical correlation" at bounding box center [197, 147] width 202 height 13
click at [96, 139] on input "d. mathematical correlation" at bounding box center [96, 137] width 0 height 4
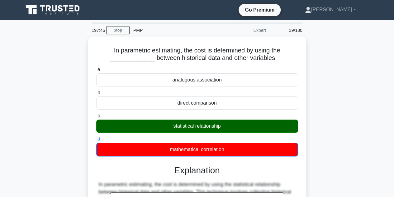
scroll to position [158, 0]
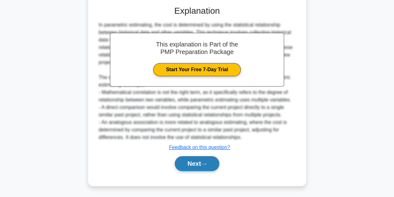
click at [208, 161] on button "Next" at bounding box center [197, 163] width 45 height 15
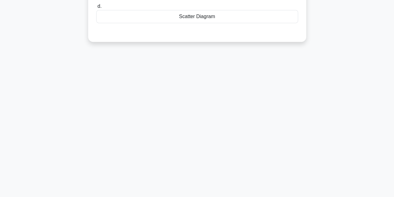
scroll to position [0, 0]
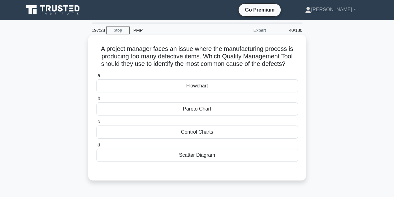
click at [194, 110] on div "Pareto Chart" at bounding box center [197, 108] width 202 height 13
click at [96, 101] on input "b. Pareto Chart" at bounding box center [96, 99] width 0 height 4
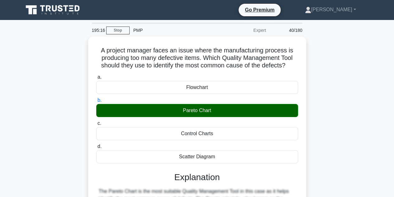
scroll to position [140, 0]
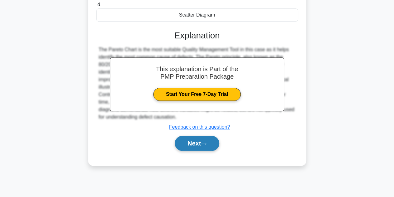
click at [197, 144] on button "Next" at bounding box center [197, 142] width 45 height 15
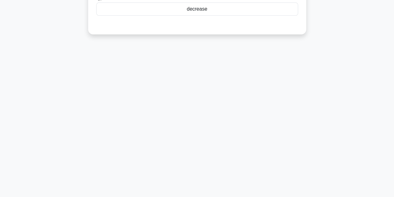
scroll to position [0, 0]
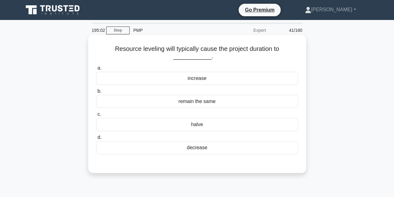
click at [206, 79] on div "increase" at bounding box center [197, 78] width 202 height 13
click at [96, 70] on input "a. increase" at bounding box center [96, 68] width 0 height 4
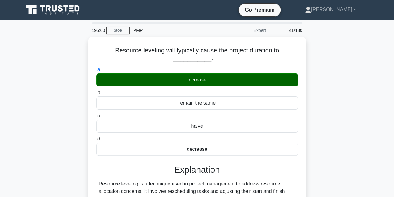
scroll to position [140, 0]
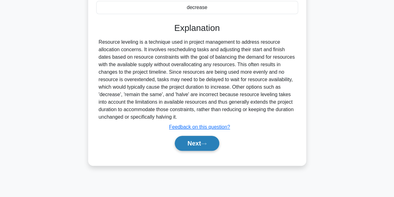
click at [202, 144] on button "Next" at bounding box center [197, 142] width 45 height 15
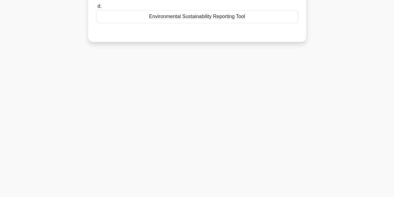
scroll to position [0, 0]
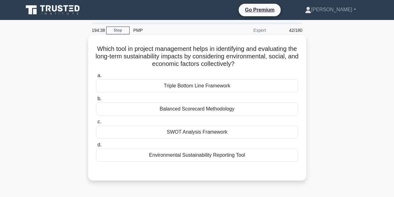
click at [166, 154] on div "Environmental Sustainability Reporting Tool" at bounding box center [197, 154] width 202 height 13
click at [96, 147] on input "d. Environmental Sustainability Reporting Tool" at bounding box center [96, 145] width 0 height 4
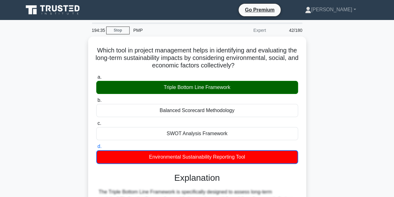
scroll to position [140, 0]
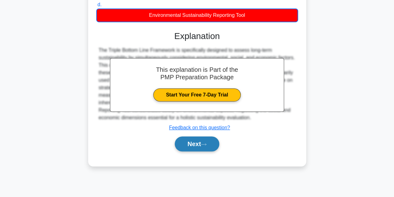
click at [201, 140] on button "Next" at bounding box center [197, 143] width 45 height 15
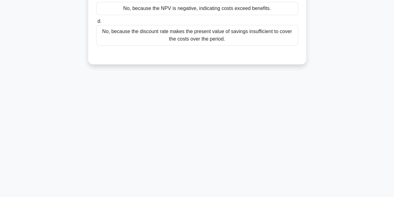
scroll to position [0, 0]
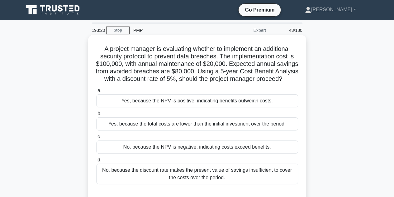
click at [197, 107] on div "Yes, because the NPV is positive, indicating benefits outweigh costs." at bounding box center [197, 100] width 202 height 13
click at [96, 92] on input "a. Yes, because the NPV is positive, indicating benefits outweigh costs." at bounding box center [96, 90] width 0 height 4
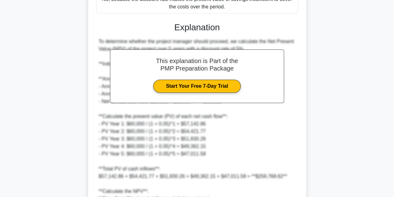
scroll to position [276, 0]
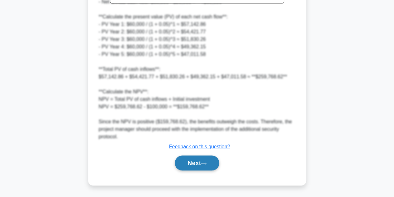
click at [198, 162] on button "Next" at bounding box center [197, 162] width 45 height 15
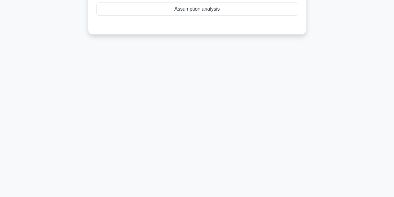
scroll to position [0, 0]
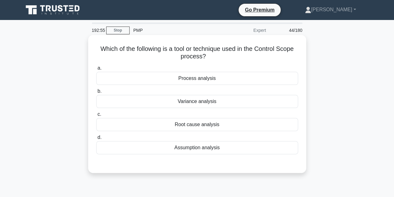
click at [193, 101] on div "Variance analysis" at bounding box center [197, 101] width 202 height 13
click at [96, 93] on input "b. Variance analysis" at bounding box center [96, 91] width 0 height 4
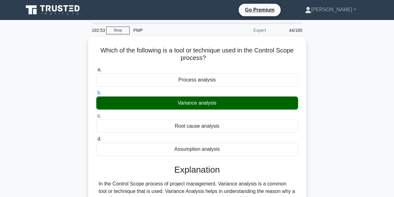
scroll to position [140, 0]
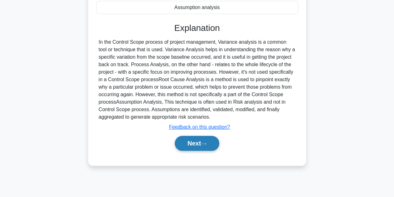
click at [201, 140] on button "Next" at bounding box center [197, 142] width 45 height 15
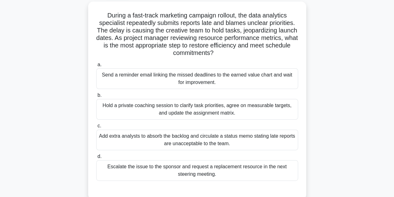
scroll to position [37, 0]
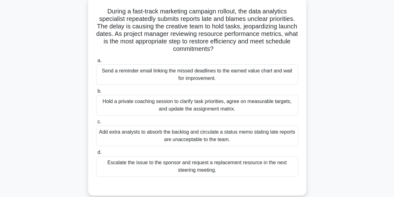
click at [187, 104] on div "Hold a private coaching session to clarify task priorities, agree on measurable…" at bounding box center [197, 105] width 202 height 21
click at [96, 93] on input "b. Hold a private coaching session to clarify task priorities, agree on measura…" at bounding box center [96, 91] width 0 height 4
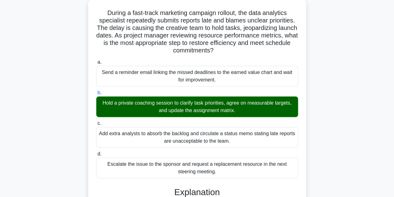
scroll to position [187, 0]
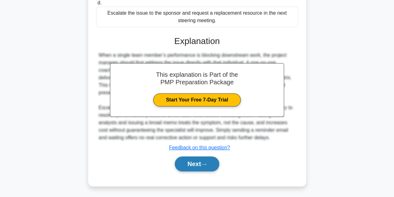
click at [197, 160] on button "Next" at bounding box center [197, 163] width 45 height 15
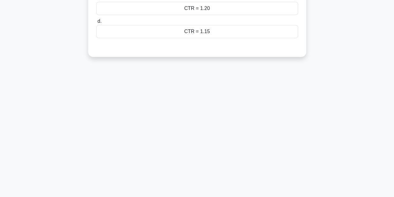
scroll to position [0, 0]
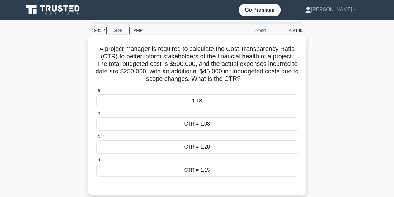
click at [202, 152] on div "CTR = 1.20" at bounding box center [197, 146] width 202 height 13
click at [96, 139] on input "c. CTR = 1.20" at bounding box center [96, 137] width 0 height 4
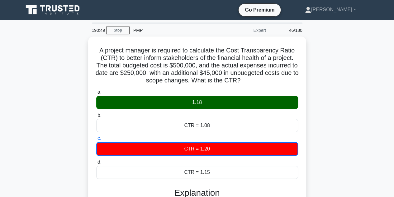
scroll to position [140, 0]
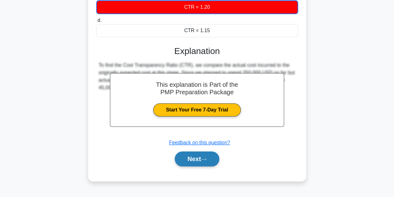
click at [199, 159] on button "Next" at bounding box center [197, 158] width 45 height 15
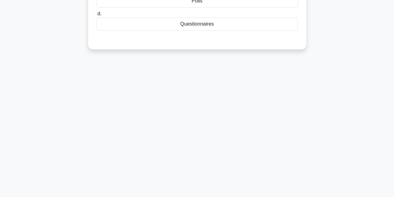
scroll to position [0, 0]
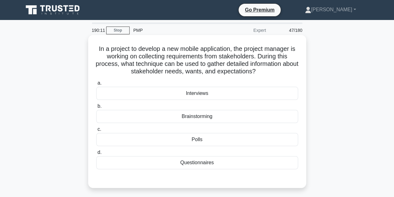
click at [196, 94] on div "Interviews" at bounding box center [197, 93] width 202 height 13
click at [96, 85] on input "a. Interviews" at bounding box center [96, 83] width 0 height 4
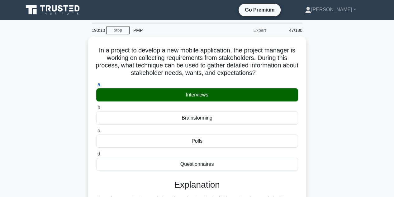
scroll to position [164, 0]
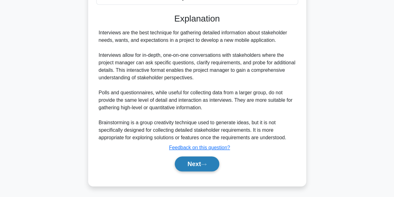
click at [202, 165] on button "Next" at bounding box center [197, 163] width 45 height 15
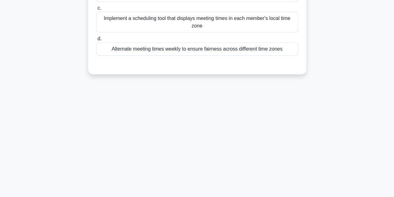
scroll to position [0, 0]
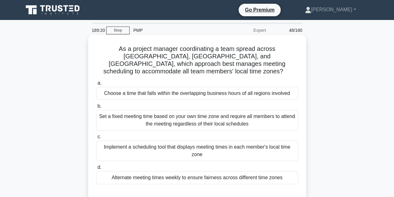
click at [168, 142] on div "Implement a scheduling tool that displays meeting times in each member's local …" at bounding box center [197, 150] width 202 height 21
click at [96, 139] on input "c. Implement a scheduling tool that displays meeting times in each member's loc…" at bounding box center [96, 137] width 0 height 4
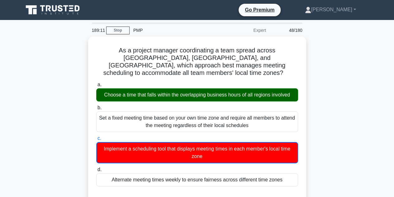
scroll to position [140, 0]
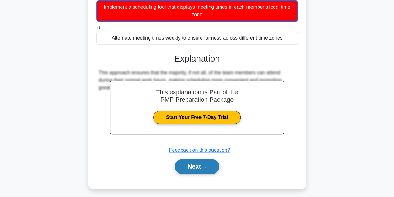
click at [206, 165] on icon at bounding box center [204, 166] width 6 height 3
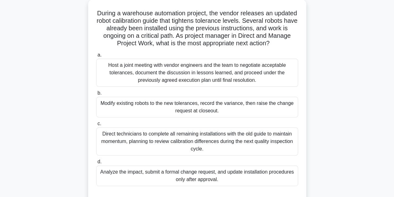
scroll to position [37, 0]
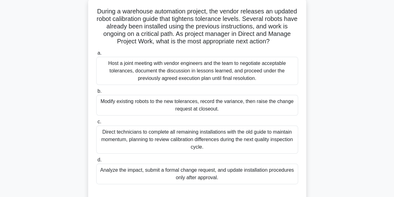
click at [175, 172] on div "Analyze the impact, submit a formal change request, and update installation pro…" at bounding box center [197, 173] width 202 height 21
click at [96, 162] on input "d. Analyze the impact, submit a formal change request, and update installation …" at bounding box center [96, 160] width 0 height 4
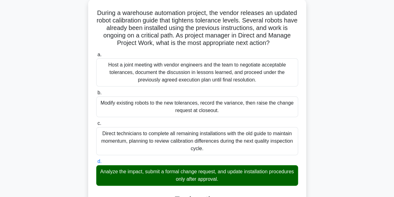
scroll to position [187, 0]
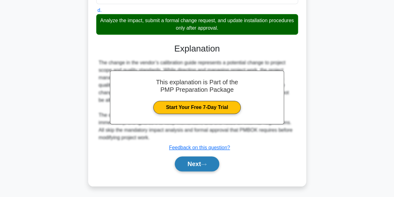
click at [201, 163] on button "Next" at bounding box center [197, 163] width 45 height 15
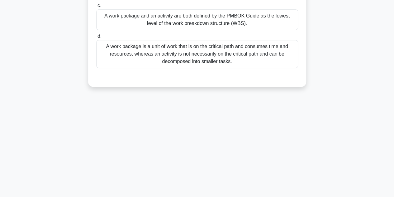
scroll to position [0, 0]
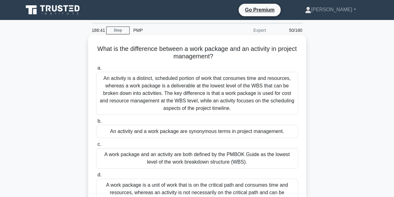
click at [194, 94] on div "An activity is a distinct, scheduled portion of work that consumes time and res…" at bounding box center [197, 93] width 202 height 43
click at [96, 70] on input "a. An activity is a distinct, scheduled portion of work that consumes time and …" at bounding box center [96, 68] width 0 height 4
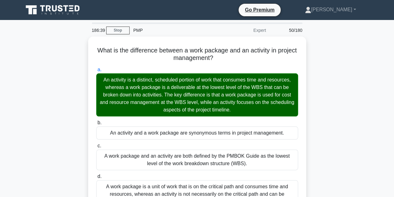
scroll to position [140, 0]
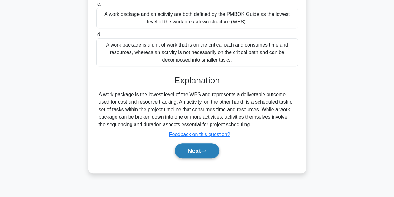
click at [201, 148] on button "Next" at bounding box center [197, 150] width 45 height 15
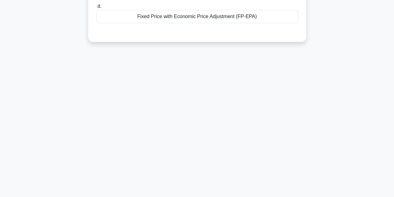
scroll to position [0, 0]
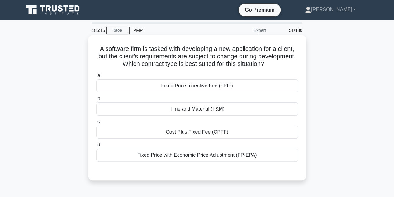
click at [193, 111] on div "Time and Material (T&M)" at bounding box center [197, 108] width 202 height 13
click at [96, 101] on input "b. Time and Material (T&M)" at bounding box center [96, 99] width 0 height 4
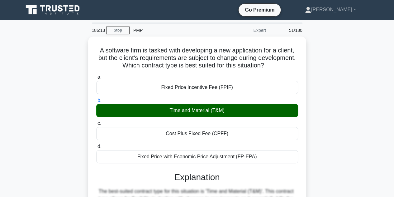
scroll to position [140, 0]
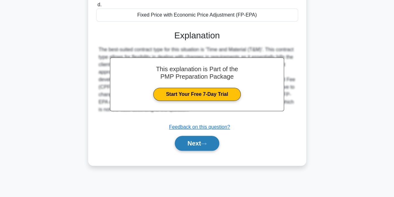
click at [202, 141] on button "Next" at bounding box center [197, 142] width 45 height 15
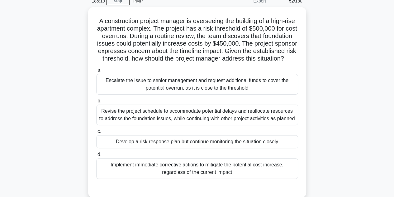
scroll to position [12, 0]
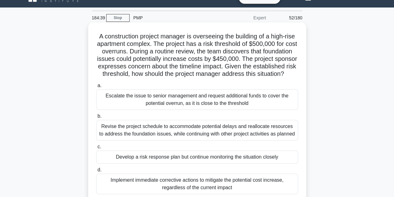
click at [184, 163] on div "Develop a risk response plan but continue monitoring the situation closely" at bounding box center [197, 156] width 202 height 13
click at [96, 149] on input "c. Develop a risk response plan but continue monitoring the situation closely" at bounding box center [96, 147] width 0 height 4
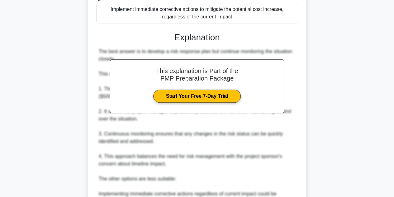
scroll to position [329, 0]
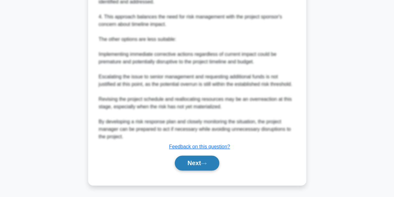
click at [201, 165] on button "Next" at bounding box center [197, 162] width 45 height 15
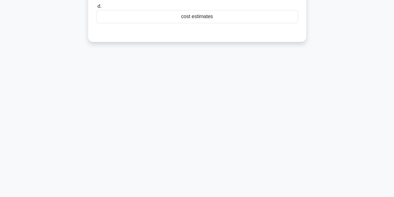
scroll to position [0, 0]
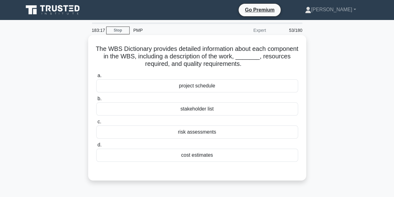
click at [206, 88] on div "project schedule" at bounding box center [197, 85] width 202 height 13
click at [96, 78] on input "a. project schedule" at bounding box center [96, 76] width 0 height 4
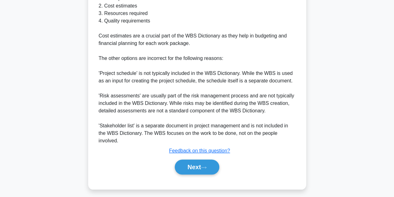
scroll to position [240, 0]
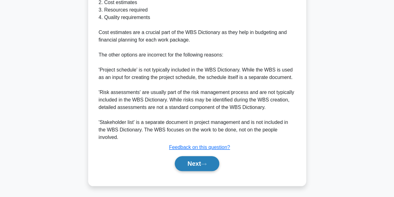
click at [200, 163] on button "Next" at bounding box center [197, 163] width 45 height 15
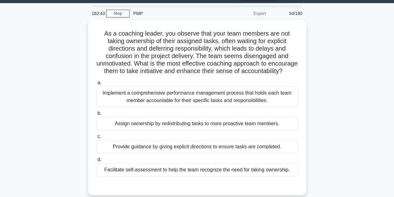
scroll to position [25, 0]
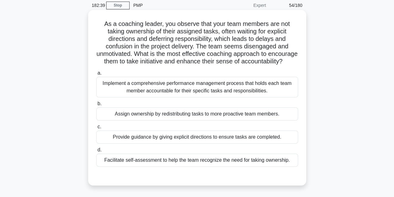
click at [191, 166] on div "Facilitate self-assessment to help the team recognize the need for taking owner…" at bounding box center [197, 159] width 202 height 13
click at [96, 152] on input "d. Facilitate self-assessment to help the team recognize the need for taking ow…" at bounding box center [96, 150] width 0 height 4
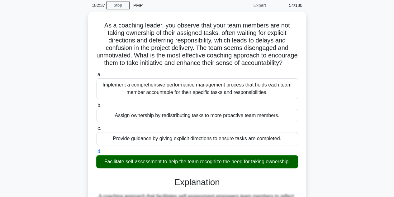
scroll to position [187, 0]
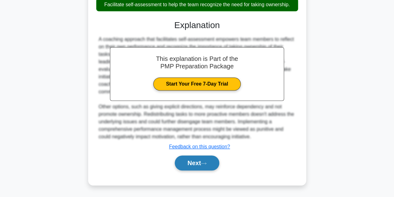
click at [202, 163] on button "Next" at bounding box center [197, 162] width 45 height 15
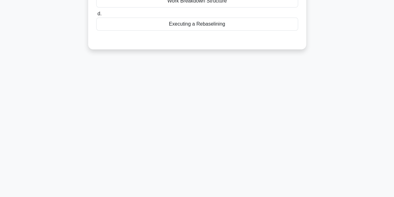
scroll to position [0, 0]
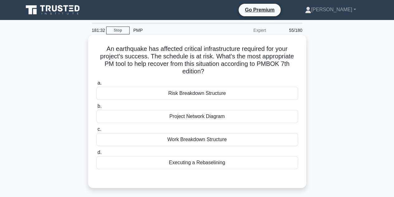
click at [202, 93] on div "Risk Breakdown Structure" at bounding box center [197, 93] width 202 height 13
click at [96, 85] on input "a. Risk Breakdown Structure" at bounding box center [96, 83] width 0 height 4
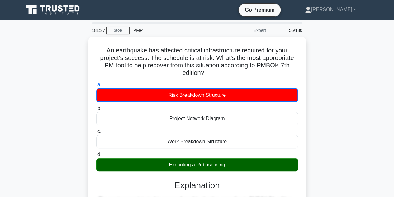
scroll to position [140, 0]
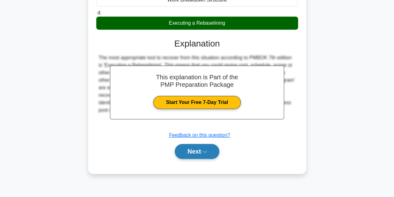
click at [204, 146] on button "Next" at bounding box center [197, 151] width 45 height 15
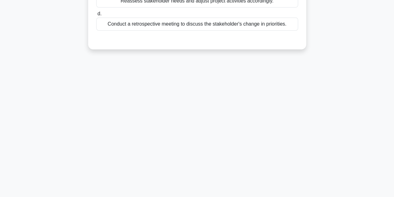
scroll to position [0, 0]
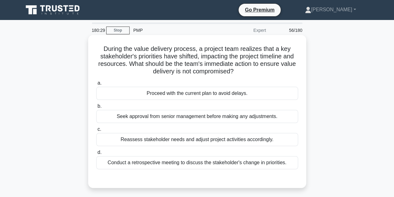
click at [168, 139] on div "Reassess stakeholder needs and adjust project activities accordingly." at bounding box center [197, 139] width 202 height 13
click at [96, 131] on input "c. Reassess stakeholder needs and adjust project activities accordingly." at bounding box center [96, 129] width 0 height 4
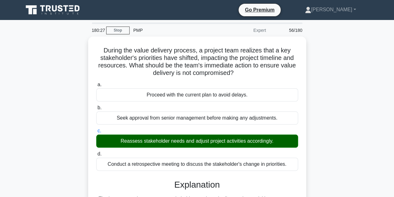
scroll to position [172, 0]
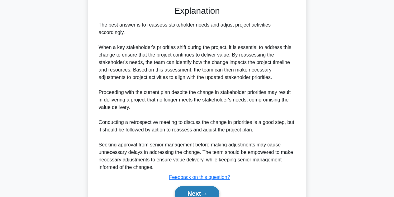
click at [202, 187] on button "Next" at bounding box center [197, 193] width 45 height 15
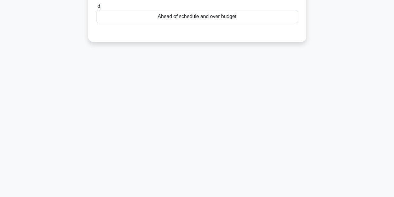
scroll to position [0, 0]
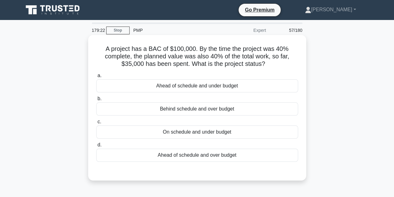
click at [204, 132] on div "On schedule and under budget" at bounding box center [197, 131] width 202 height 13
click at [96, 124] on input "c. On schedule and under budget" at bounding box center [96, 122] width 0 height 4
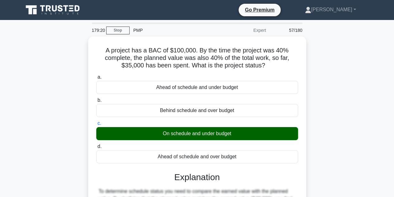
scroll to position [140, 0]
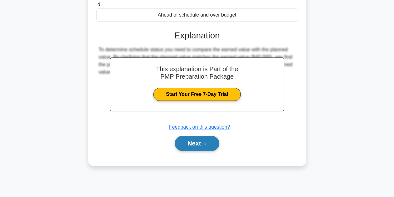
click at [202, 145] on button "Next" at bounding box center [197, 142] width 45 height 15
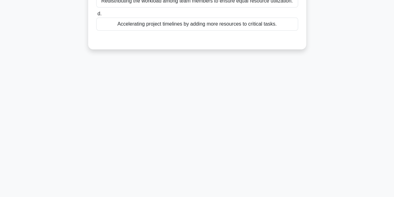
scroll to position [0, 0]
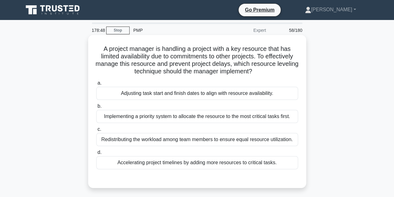
click at [201, 117] on div "Implementing a priority system to allocate the resource to the most critical ta…" at bounding box center [197, 116] width 202 height 13
click at [96, 108] on input "b. Implementing a priority system to allocate the resource to the most critical…" at bounding box center [96, 106] width 0 height 4
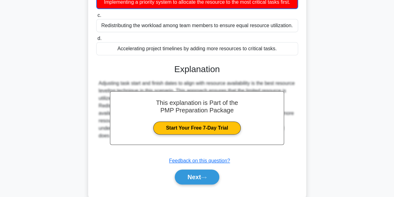
scroll to position [125, 0]
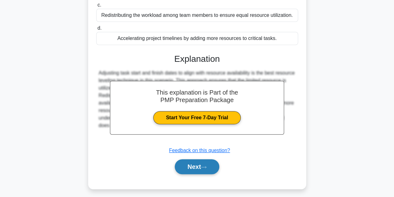
click at [202, 164] on button "Next" at bounding box center [197, 166] width 45 height 15
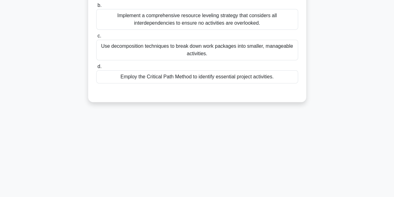
scroll to position [0, 0]
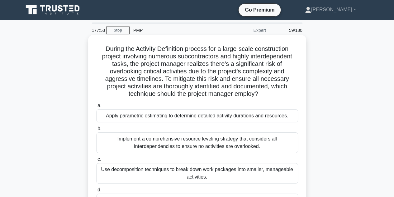
click at [191, 174] on div "Use decomposition techniques to break down work packages into smaller, manageab…" at bounding box center [197, 173] width 202 height 21
click at [96, 161] on input "c. Use decomposition techniques to break down work packages into smaller, manag…" at bounding box center [96, 159] width 0 height 4
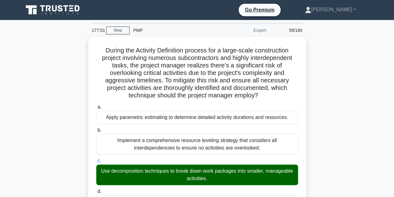
scroll to position [164, 0]
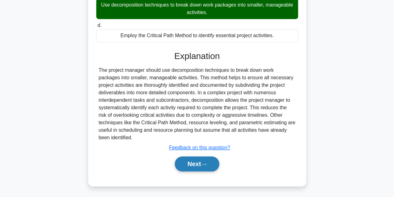
click at [202, 162] on button "Next" at bounding box center [197, 163] width 45 height 15
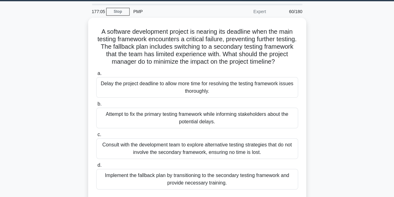
scroll to position [25, 0]
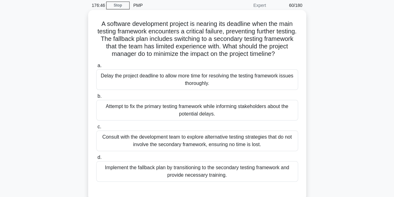
click at [194, 172] on div "Implement the fallback plan by transitioning to the secondary testing framework…" at bounding box center [197, 171] width 202 height 21
click at [96, 159] on input "d. Implement the fallback plan by transitioning to the secondary testing framew…" at bounding box center [96, 157] width 0 height 4
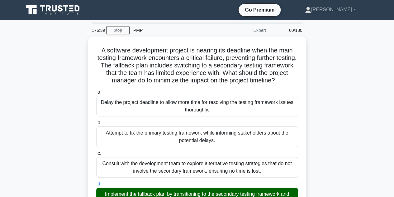
scroll to position [164, 0]
